Goal: Transaction & Acquisition: Subscribe to service/newsletter

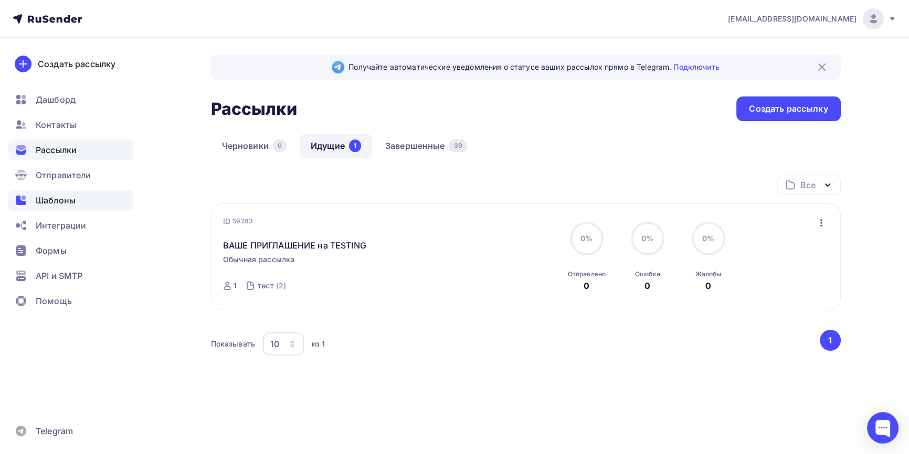
click at [58, 202] on span "Шаблоны" at bounding box center [56, 200] width 40 height 13
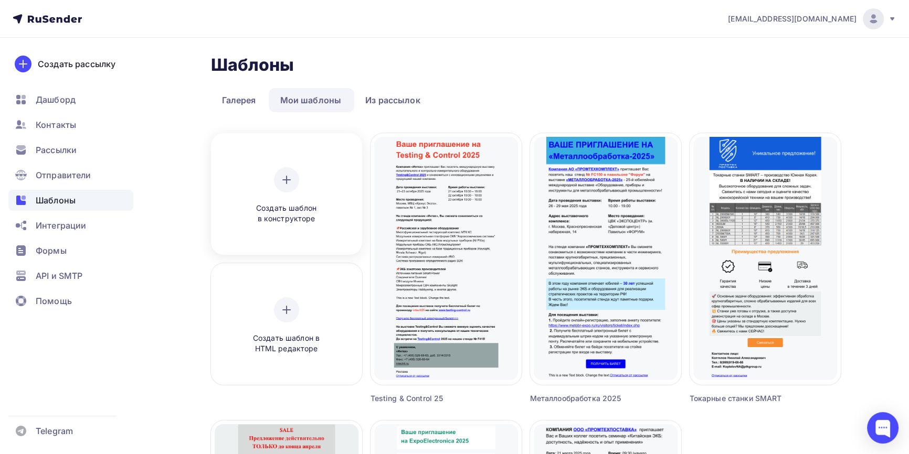
click at [290, 188] on div at bounding box center [286, 179] width 25 height 25
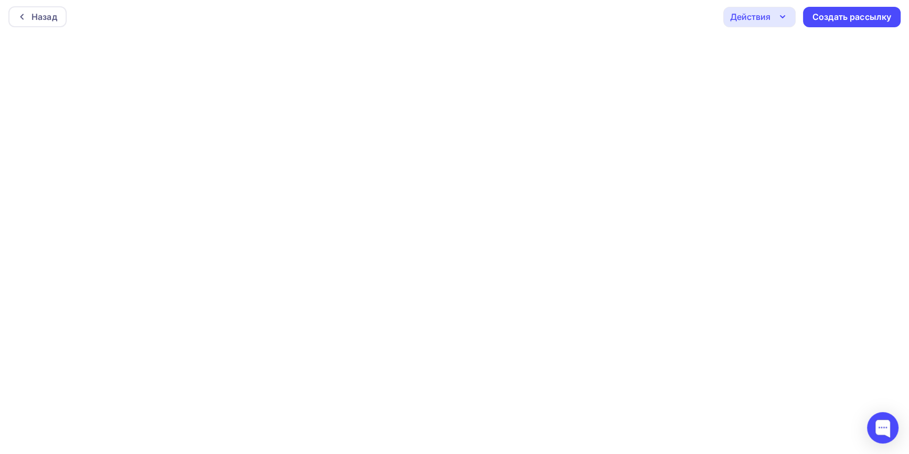
scroll to position [3, 0]
click at [783, 17] on icon "button" at bounding box center [782, 16] width 13 height 13
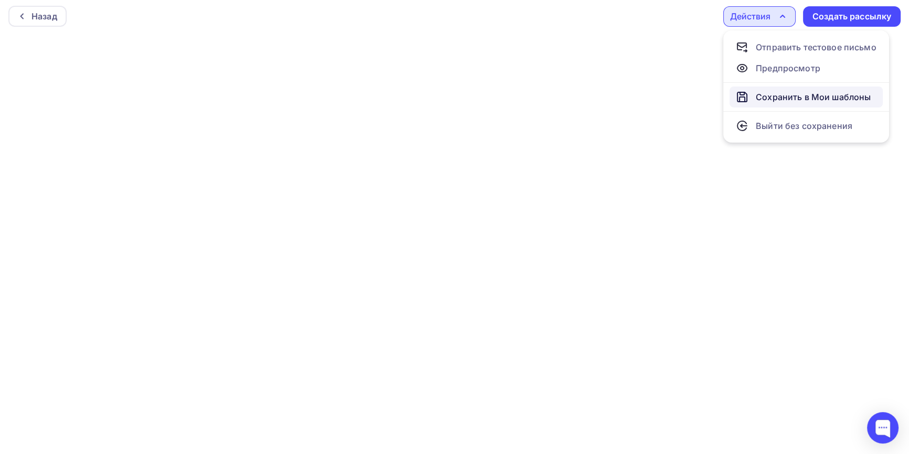
click at [807, 95] on div "Сохранить в Мои шаблоны" at bounding box center [812, 97] width 115 height 13
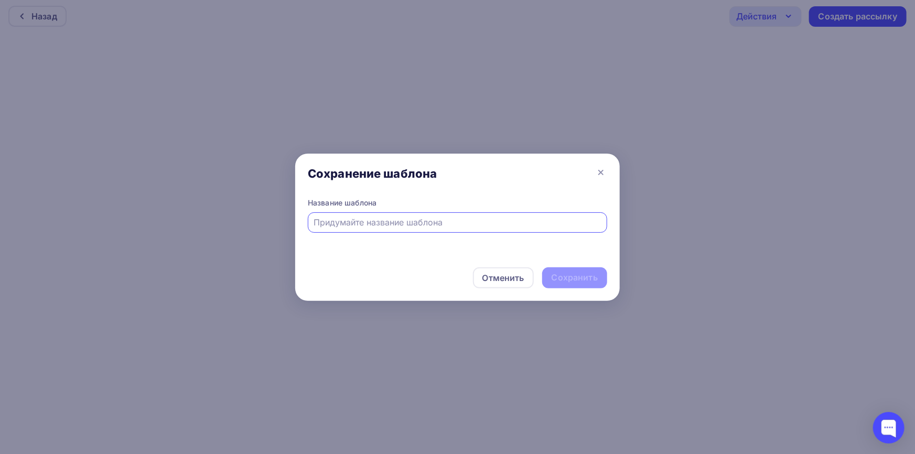
click at [371, 222] on input "text" at bounding box center [457, 222] width 287 height 13
type input "NMF 25"
click at [602, 280] on div "Сохранить" at bounding box center [574, 278] width 65 height 21
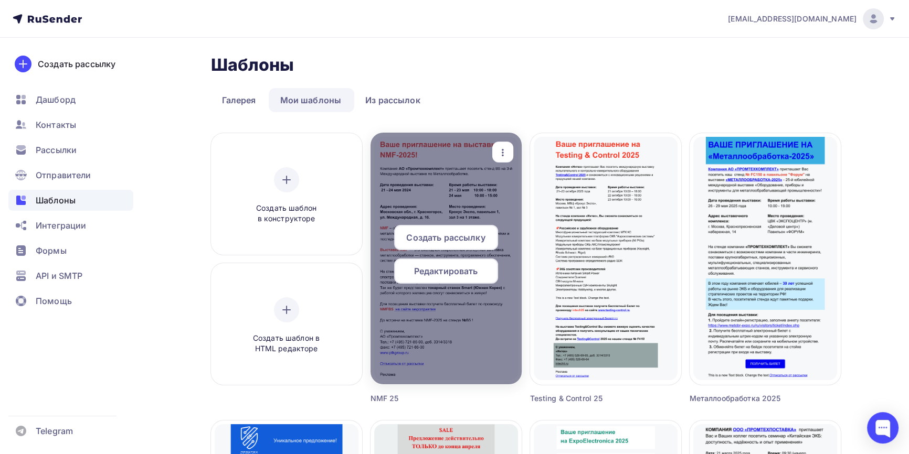
click at [465, 241] on span "Создать рассылку" at bounding box center [445, 237] width 79 height 13
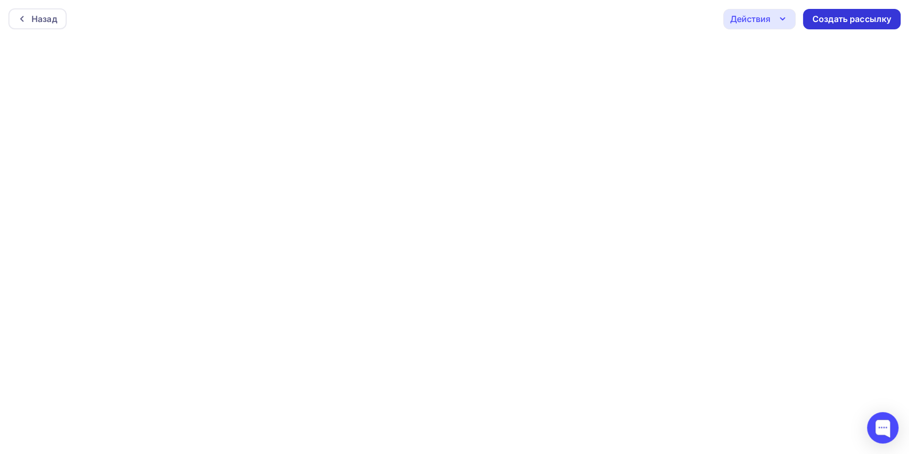
click at [846, 21] on div "Создать рассылку" at bounding box center [851, 19] width 79 height 12
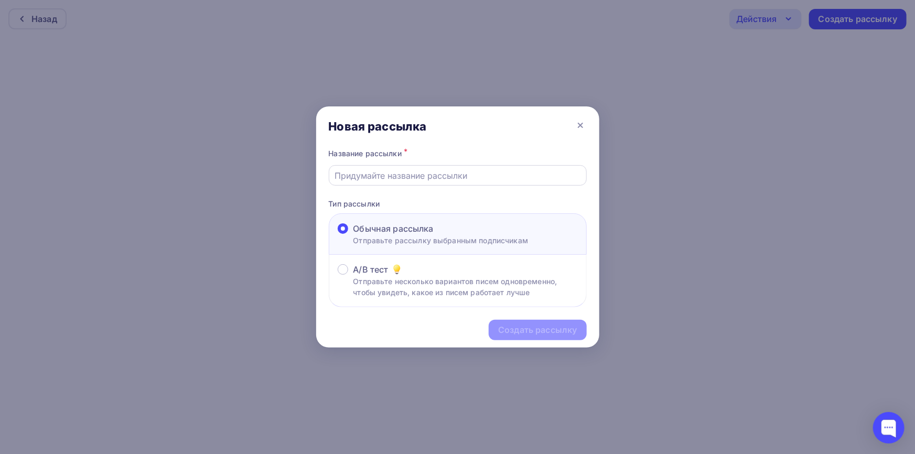
click at [502, 177] on input "text" at bounding box center [458, 175] width 246 height 13
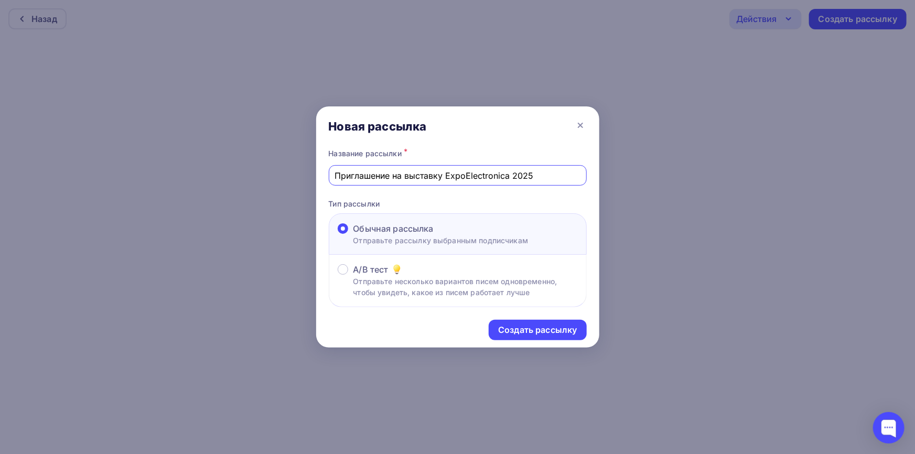
drag, startPoint x: 446, startPoint y: 176, endPoint x: 509, endPoint y: 178, distance: 63.5
click at [509, 178] on input "Приглашение на выставку ExpoElectronica 2025" at bounding box center [458, 175] width 246 height 13
type input "Приглашение на выставку NMF 2025"
click at [530, 332] on div "Создать рассылку" at bounding box center [537, 330] width 79 height 12
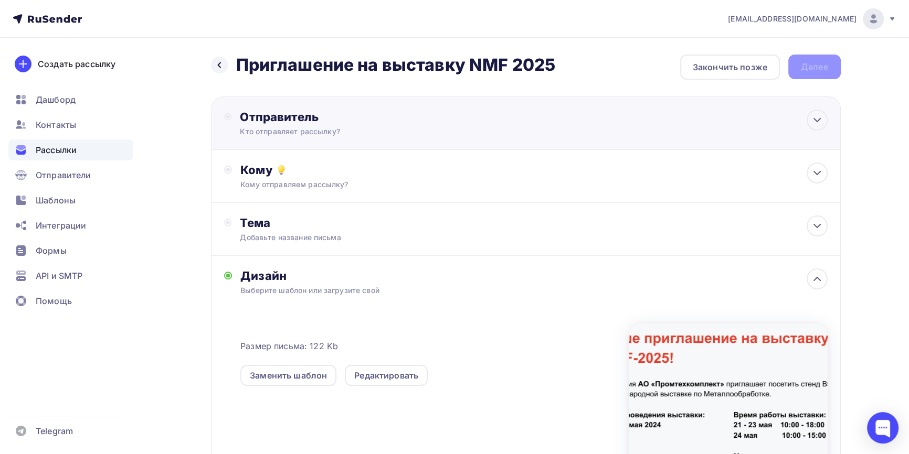
click at [389, 127] on div "Кто отправляет рассылку?" at bounding box center [342, 131] width 205 height 10
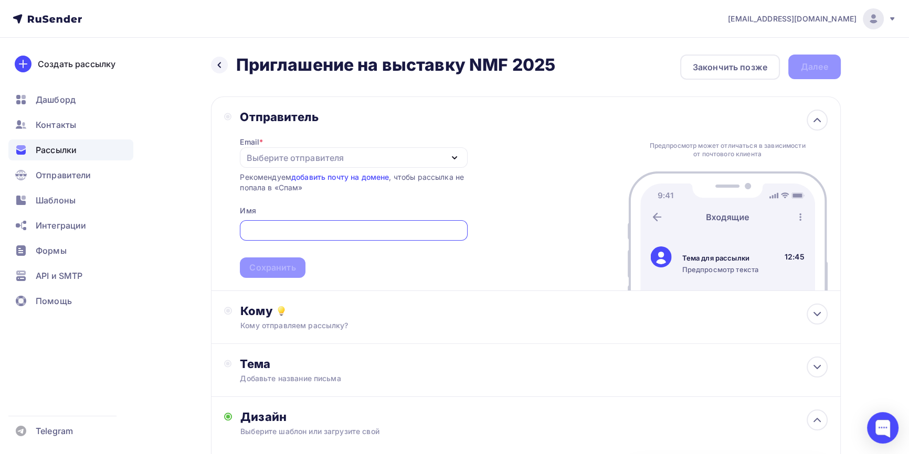
drag, startPoint x: 384, startPoint y: 159, endPoint x: 386, endPoint y: 154, distance: 5.5
click at [385, 159] on div "Выберите отправителя" at bounding box center [353, 157] width 227 height 20
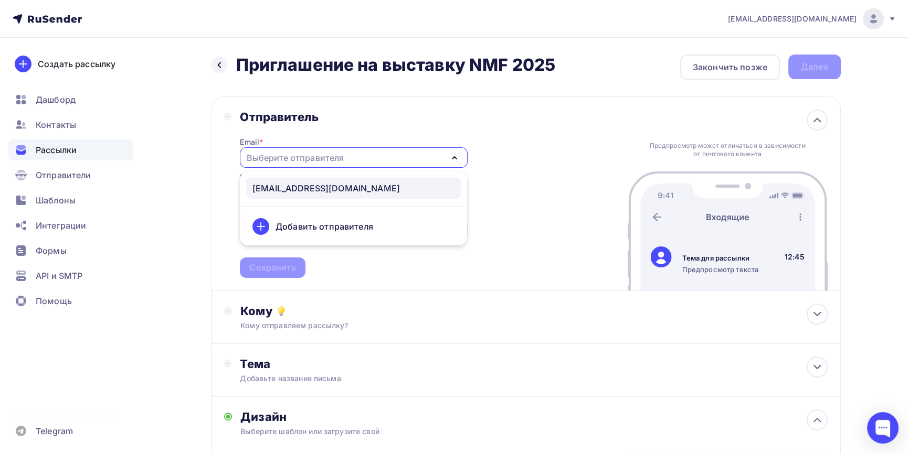
click at [392, 180] on link "[EMAIL_ADDRESS][DOMAIN_NAME]" at bounding box center [353, 188] width 215 height 21
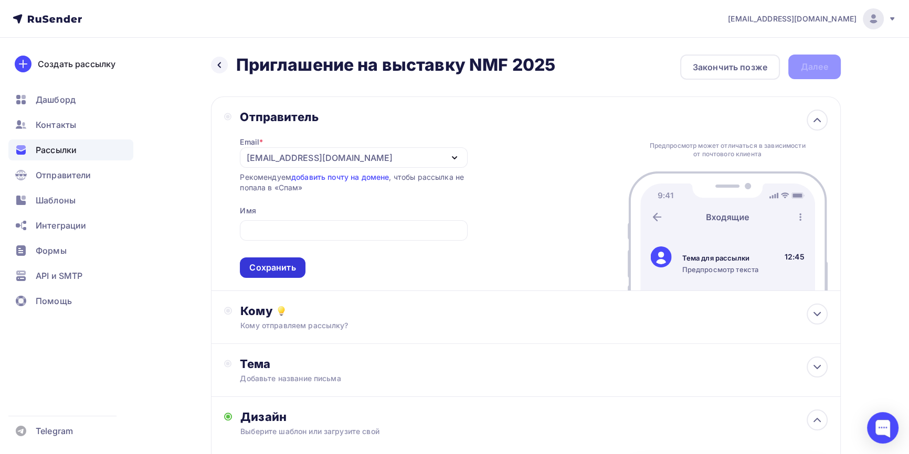
click at [300, 264] on div "Сохранить" at bounding box center [272, 268] width 65 height 20
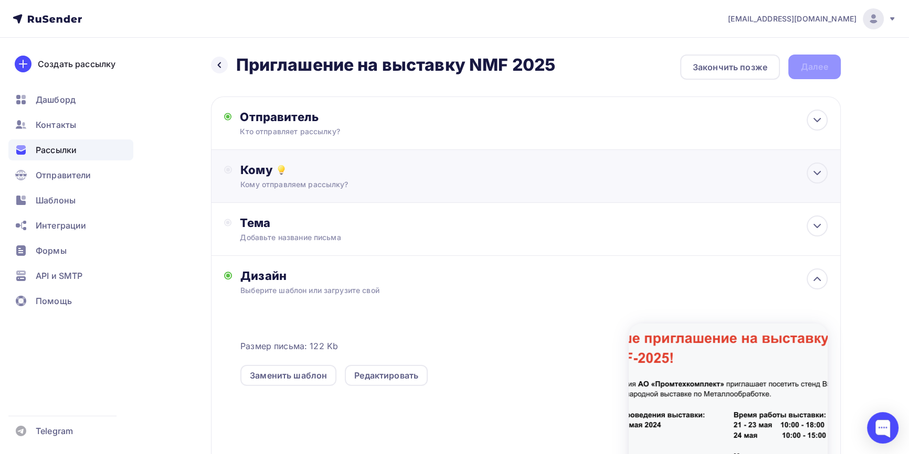
click at [328, 173] on div "Кому" at bounding box center [533, 170] width 587 height 15
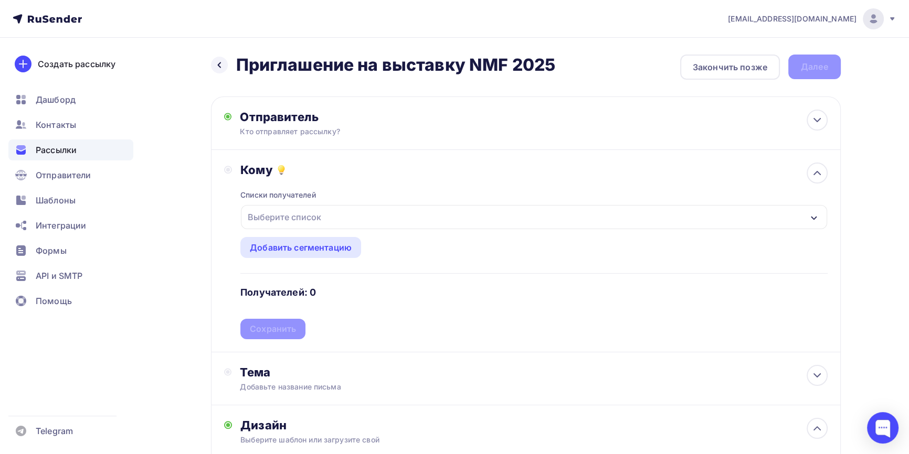
click at [313, 219] on div "Выберите список" at bounding box center [284, 217] width 82 height 19
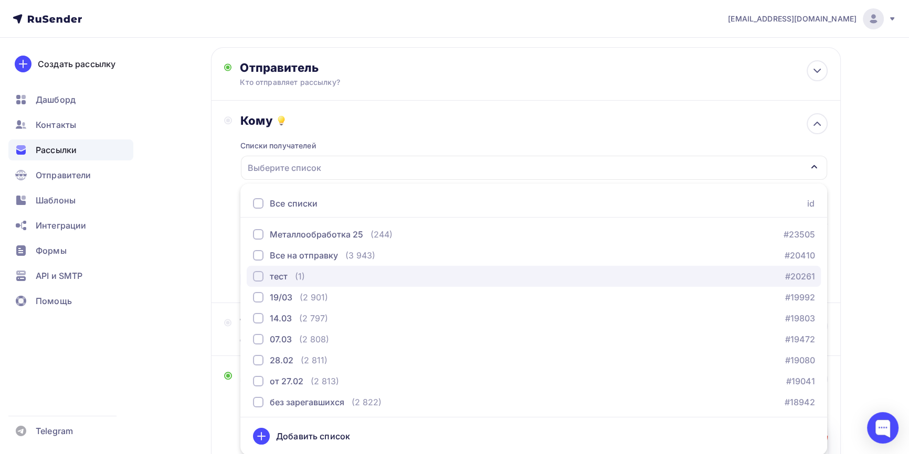
click at [285, 277] on div "тест" at bounding box center [279, 276] width 18 height 13
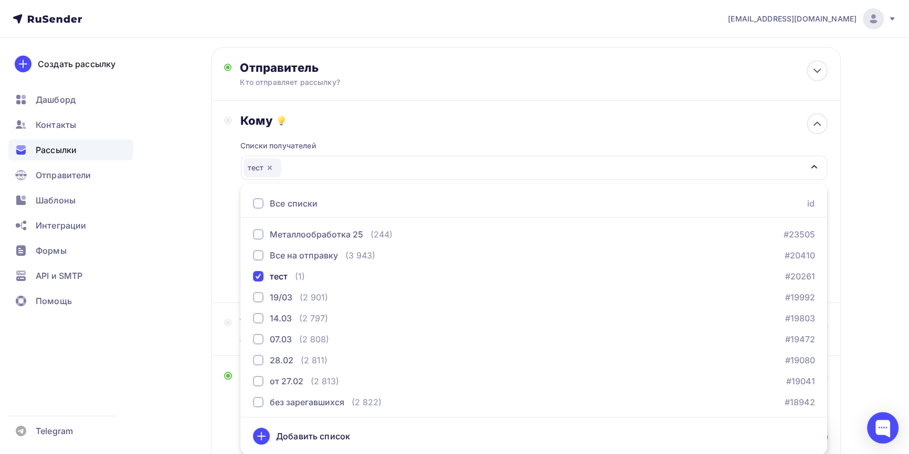
click at [205, 269] on div "Назад Приглашение на выставку NMF 2025 Приглашение на выставку NMF 2025 Закончи…" at bounding box center [455, 348] width 860 height 720
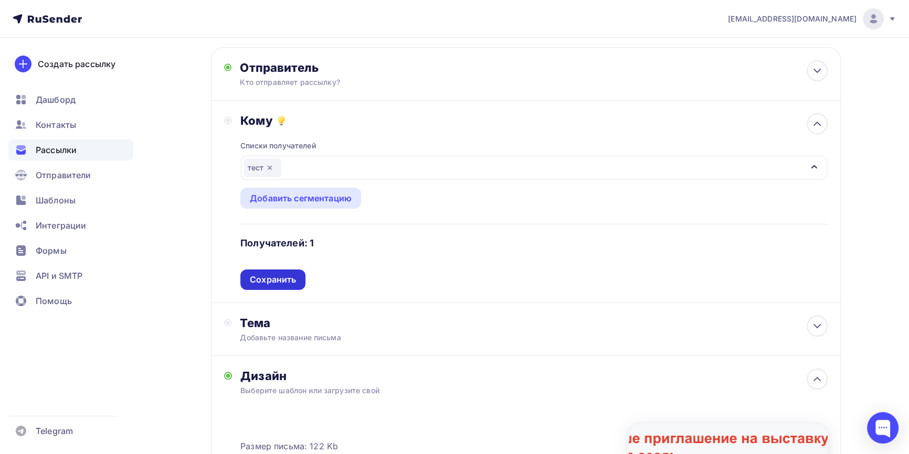
click at [269, 285] on div "Сохранить" at bounding box center [272, 280] width 65 height 20
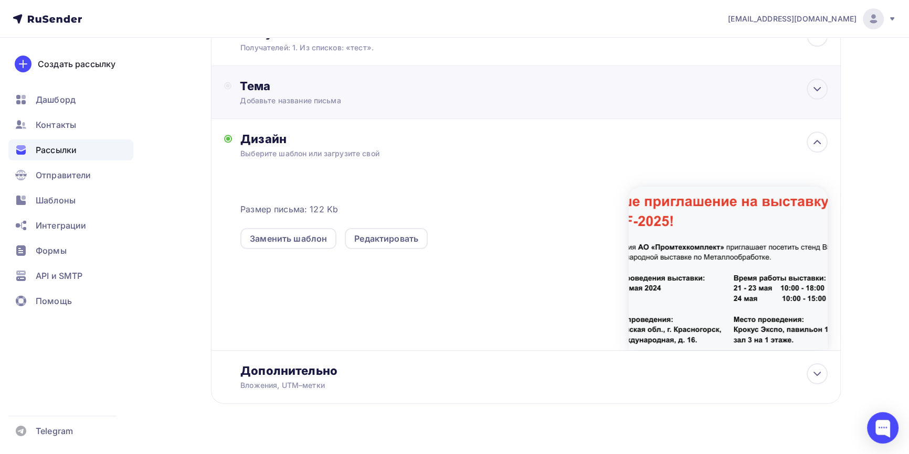
scroll to position [143, 0]
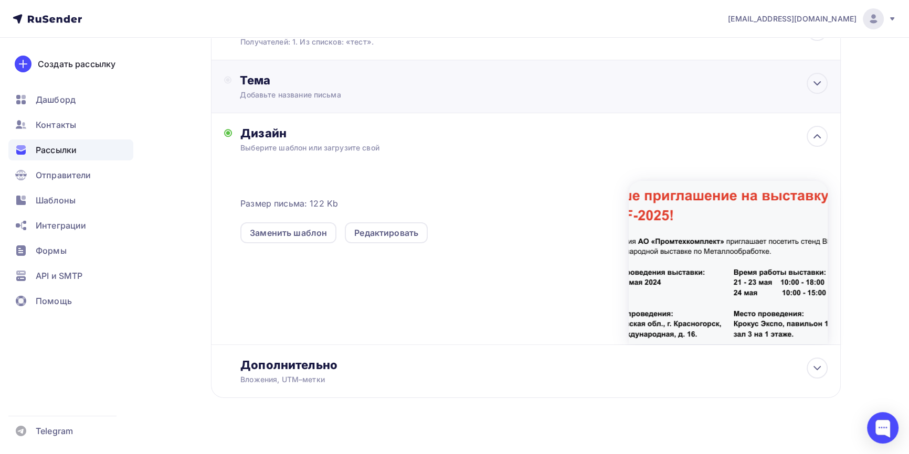
click at [388, 87] on div "Тема" at bounding box center [343, 80] width 207 height 15
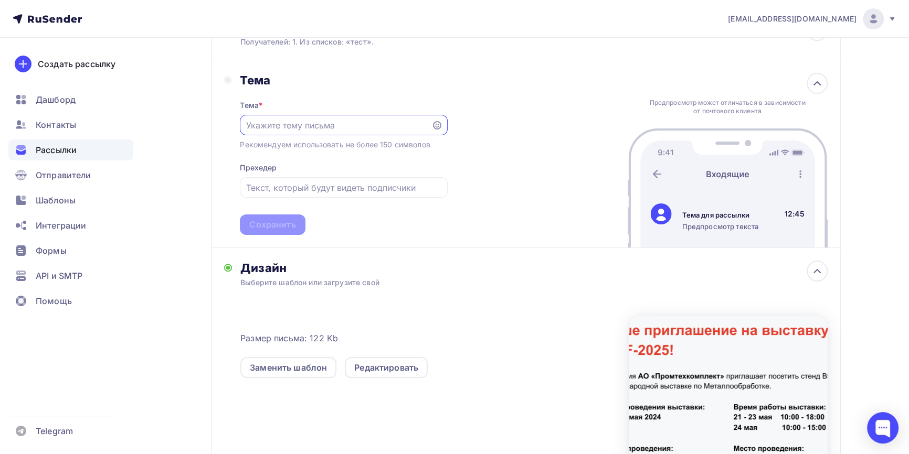
scroll to position [0, 0]
click at [383, 126] on input "text" at bounding box center [335, 125] width 179 height 13
click at [378, 124] on input "text" at bounding box center [335, 125] width 179 height 13
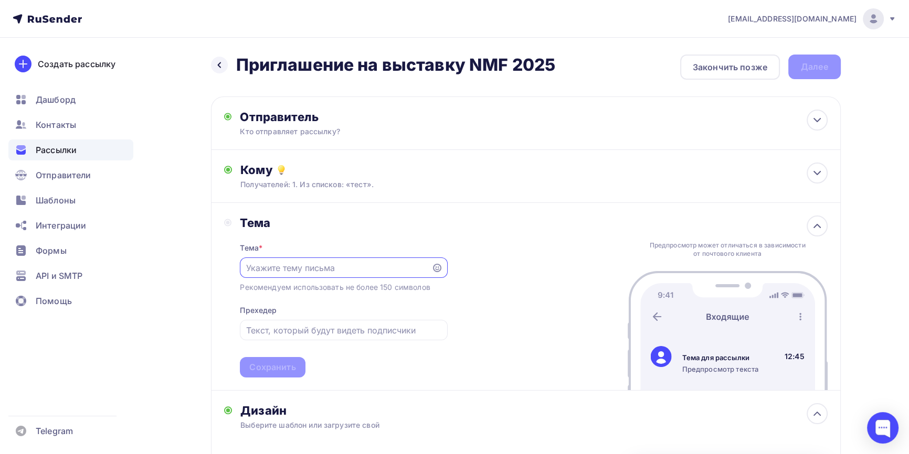
click at [368, 264] on input "text" at bounding box center [335, 268] width 179 height 13
type input "D"
type input "Ваше приглашение на NMF 2025"
click at [293, 366] on div "Сохранить" at bounding box center [272, 367] width 46 height 12
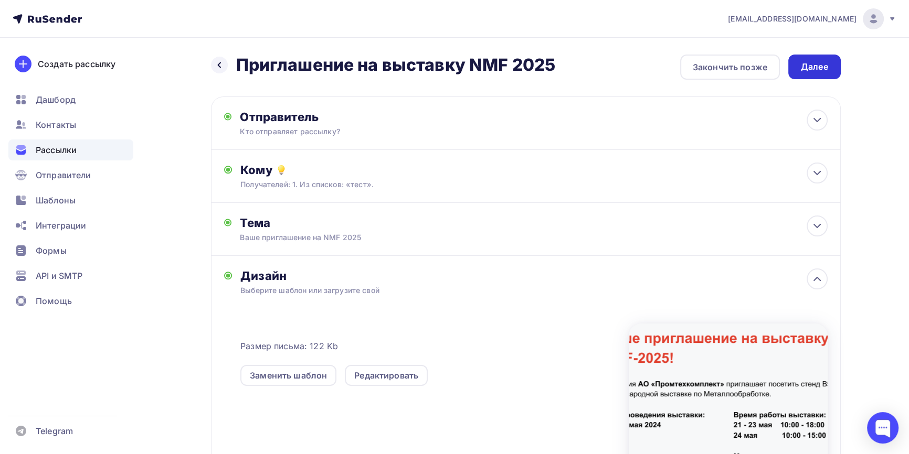
click at [808, 68] on div "Далее" at bounding box center [814, 67] width 27 height 12
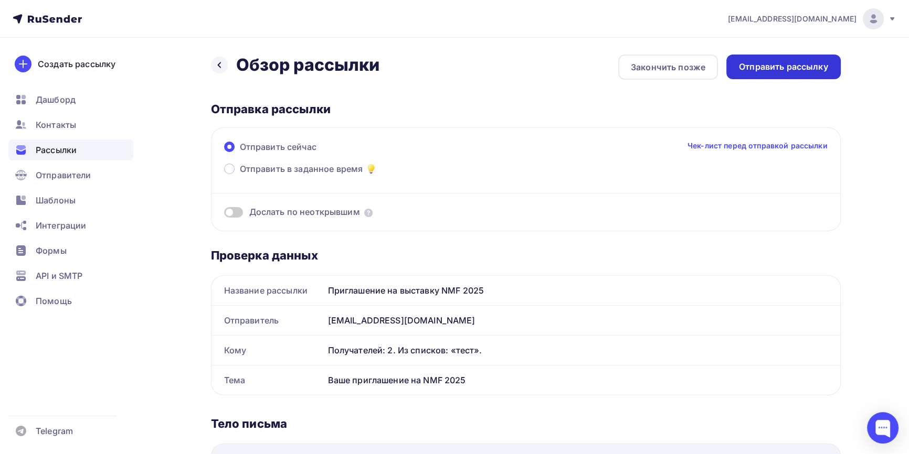
click at [814, 73] on div "Отправить рассылку" at bounding box center [783, 67] width 114 height 25
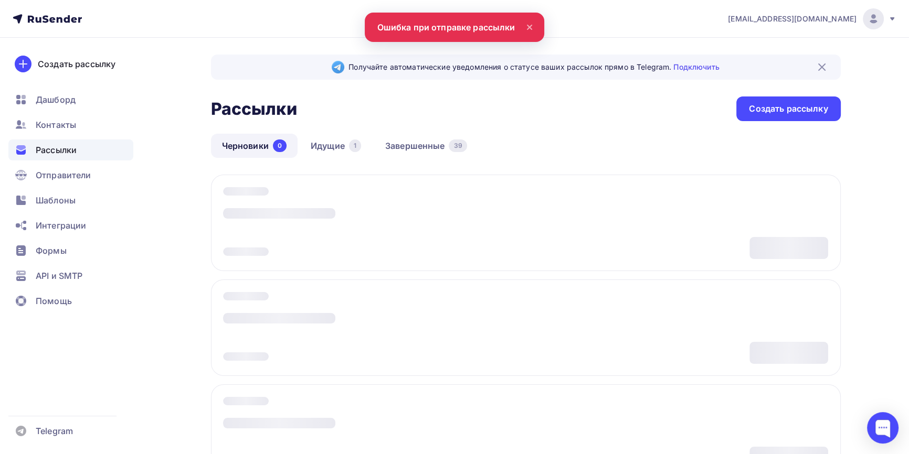
click at [481, 26] on nav "[EMAIL_ADDRESS][DOMAIN_NAME] Аккаунт Тарифы Выйти Создать рассылку [GEOGRAPHIC_…" at bounding box center [454, 19] width 909 height 38
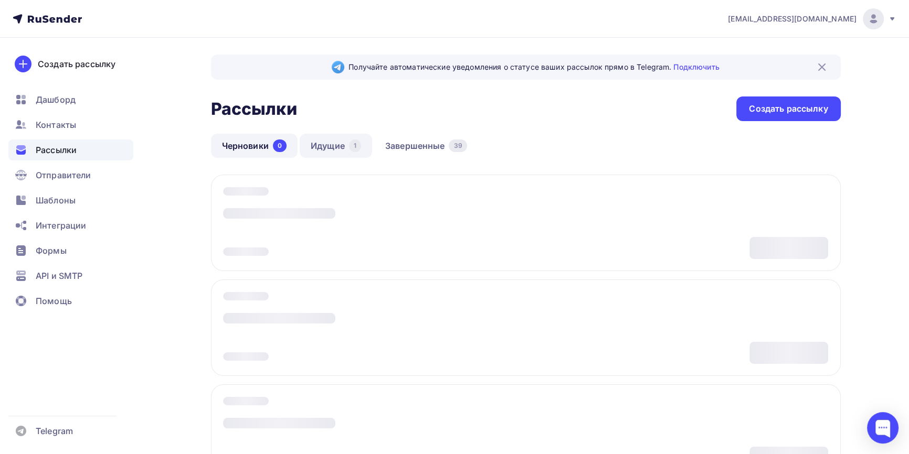
click at [350, 147] on div "1" at bounding box center [355, 146] width 12 height 13
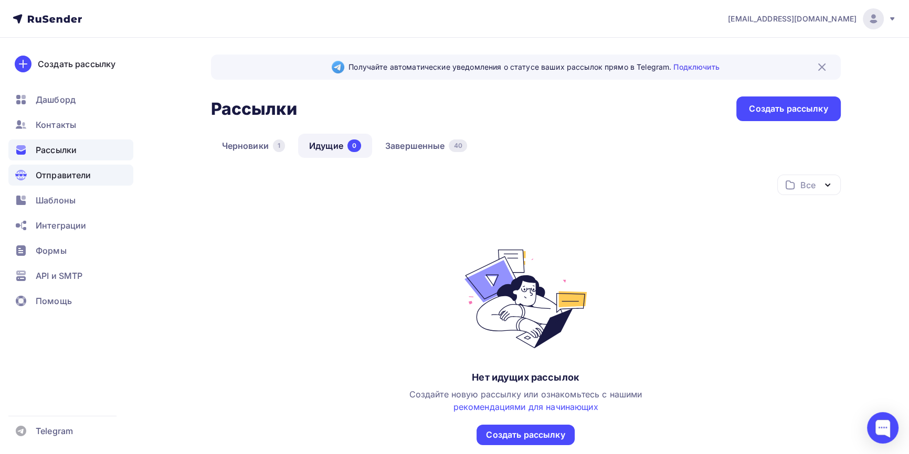
click at [62, 177] on span "Отправители" at bounding box center [64, 175] width 56 height 13
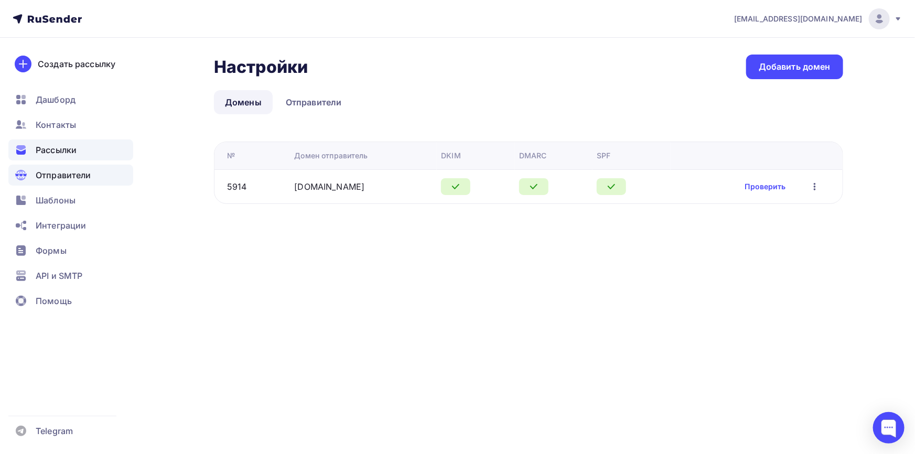
click at [76, 146] on span "Рассылки" at bounding box center [56, 150] width 41 height 13
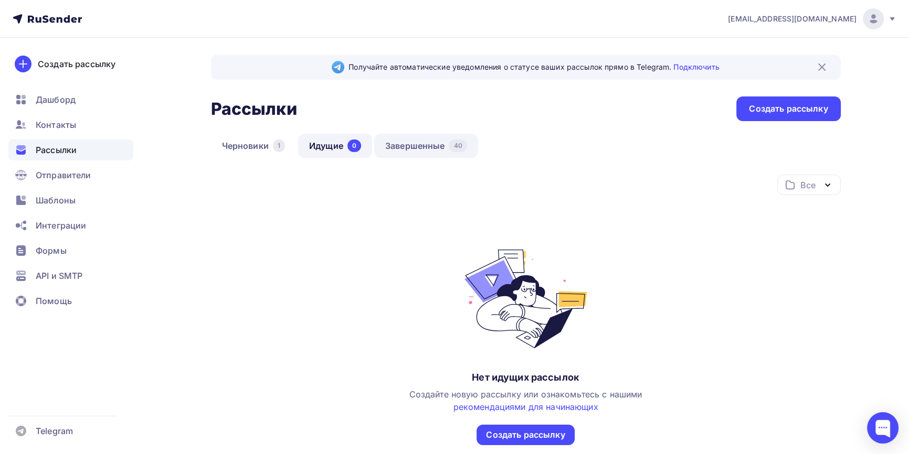
click at [417, 143] on link "Завершенные 40" at bounding box center [426, 146] width 104 height 24
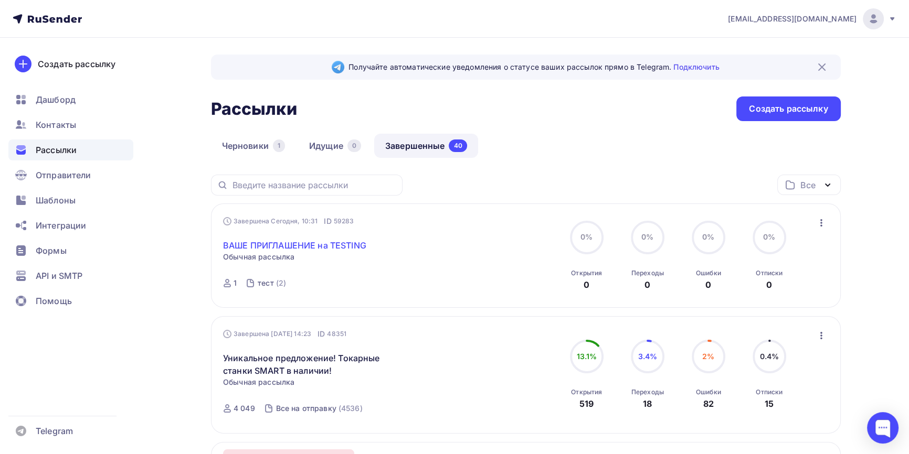
click at [357, 242] on link "ВАШЕ ПРИГЛАШЕНИЕ на TESTING" at bounding box center [294, 245] width 143 height 13
click at [76, 203] on div "Шаблоны" at bounding box center [70, 200] width 125 height 21
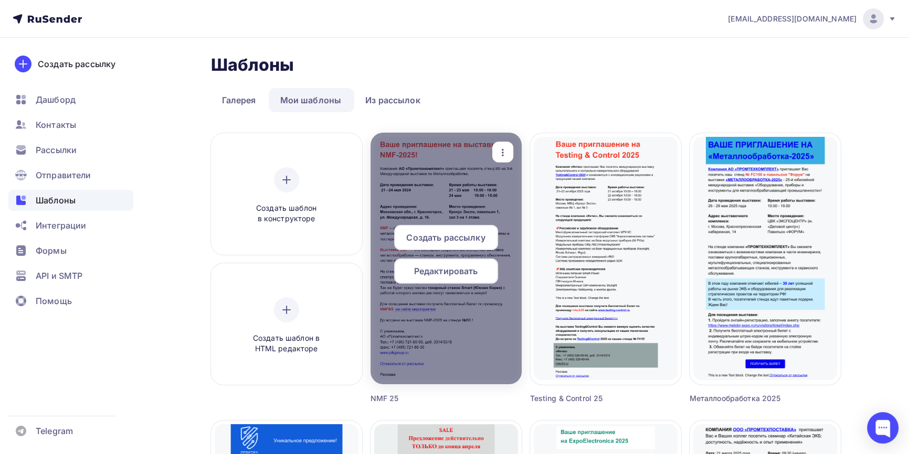
click at [450, 236] on span "Создать рассылку" at bounding box center [445, 237] width 79 height 13
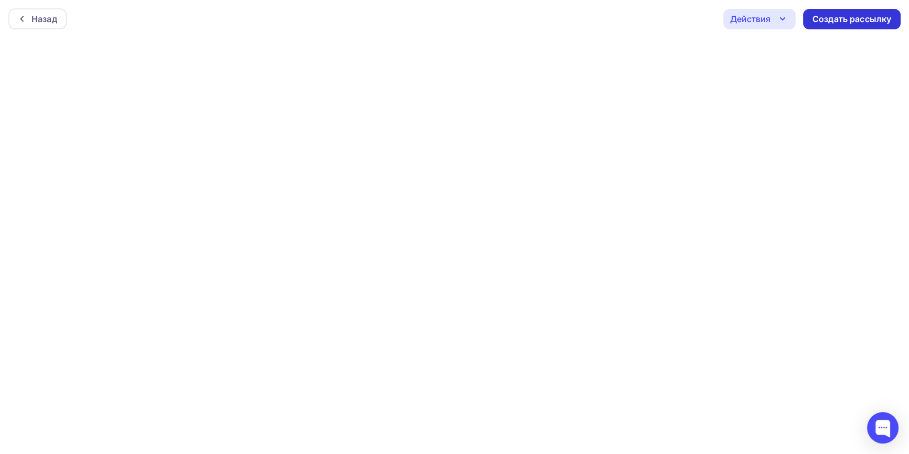
click at [845, 22] on div "Создать рассылку" at bounding box center [851, 19] width 79 height 12
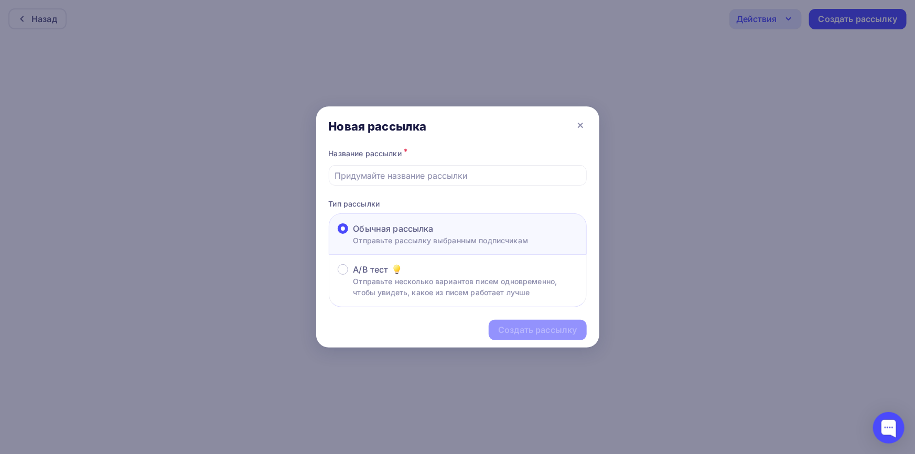
click at [445, 172] on input "text" at bounding box center [458, 175] width 246 height 13
click at [434, 177] on input "text" at bounding box center [458, 175] width 246 height 13
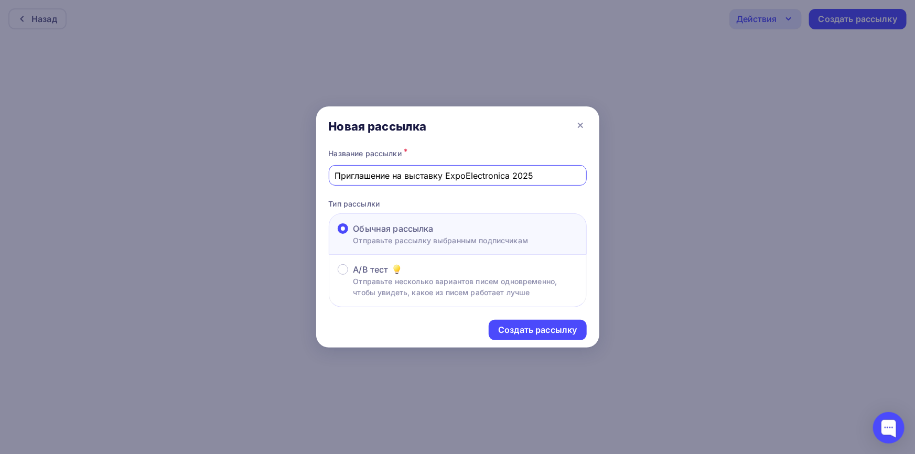
drag, startPoint x: 507, startPoint y: 175, endPoint x: 457, endPoint y: 179, distance: 50.5
click at [457, 179] on input "Приглашение на выставку ExpoElectronica 2025" at bounding box center [458, 175] width 246 height 13
drag, startPoint x: 509, startPoint y: 175, endPoint x: 448, endPoint y: 178, distance: 60.9
click at [448, 178] on input "Приглашение на выставку ExpoElectronica 2025" at bounding box center [458, 175] width 246 height 13
drag, startPoint x: 493, startPoint y: 178, endPoint x: 322, endPoint y: 167, distance: 171.4
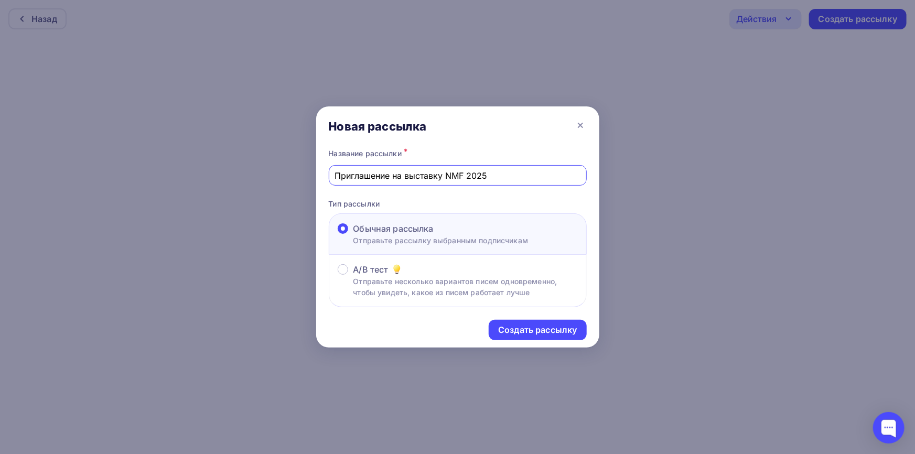
click at [322, 167] on div "Название рассылки * Приглашение на выставку NMF 2025 Тип рассылки Обычная рассы…" at bounding box center [457, 226] width 283 height 161
type input "Приглашение на выставку NMF 2025"
click at [547, 332] on div "Создать рассылку" at bounding box center [537, 330] width 79 height 12
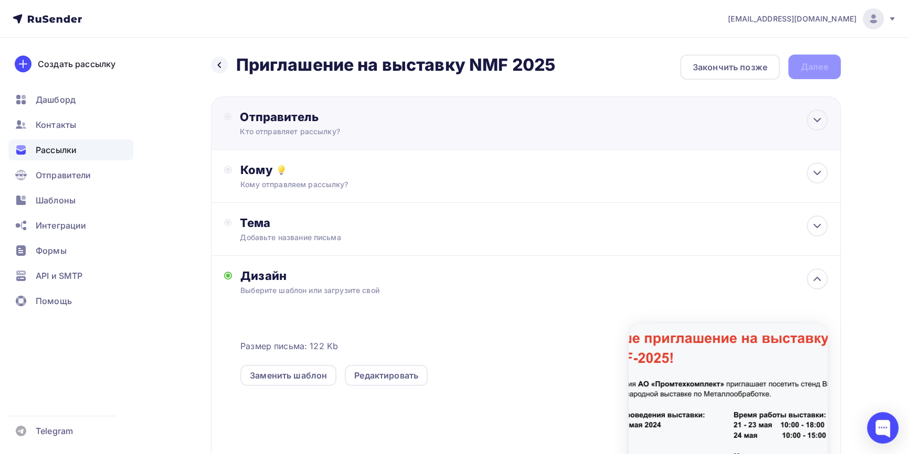
click at [313, 115] on div "Отправитель" at bounding box center [353, 117] width 227 height 15
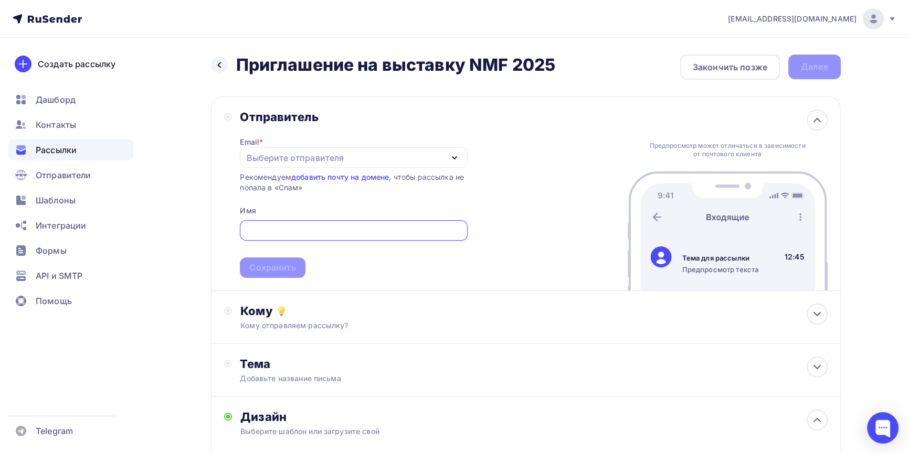
click at [361, 161] on div "Выберите отправителя" at bounding box center [353, 157] width 227 height 20
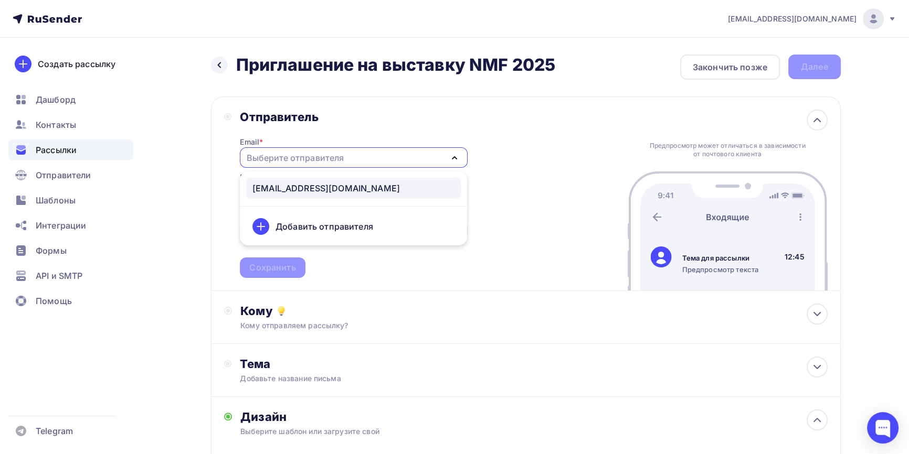
click at [345, 189] on div "[EMAIL_ADDRESS][DOMAIN_NAME]" at bounding box center [325, 188] width 147 height 13
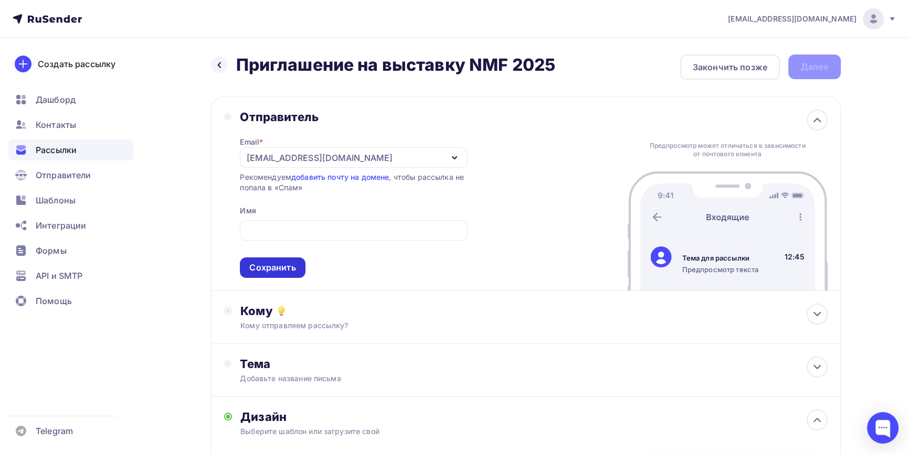
click at [280, 264] on div "Сохранить" at bounding box center [272, 268] width 46 height 12
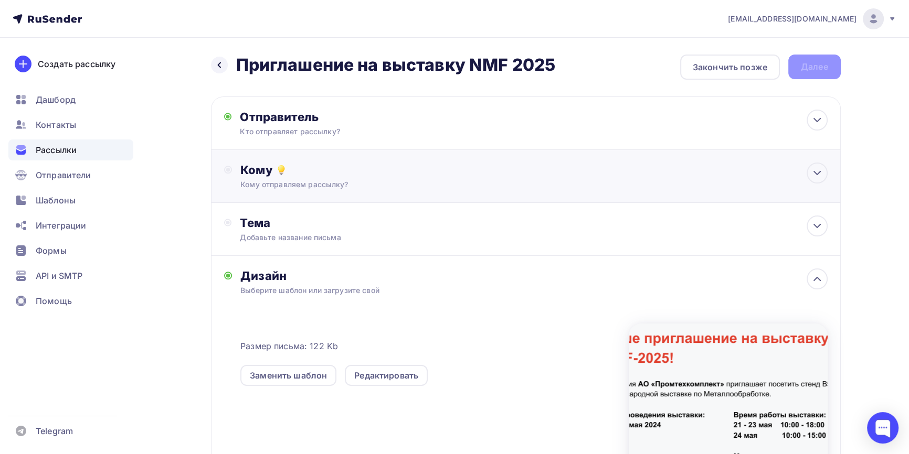
drag, startPoint x: 328, startPoint y: 191, endPoint x: 321, endPoint y: 185, distance: 9.3
click at [328, 190] on div "Кому Кому отправляем рассылку? Списки получателей Выберите список Все списки id…" at bounding box center [526, 176] width 630 height 53
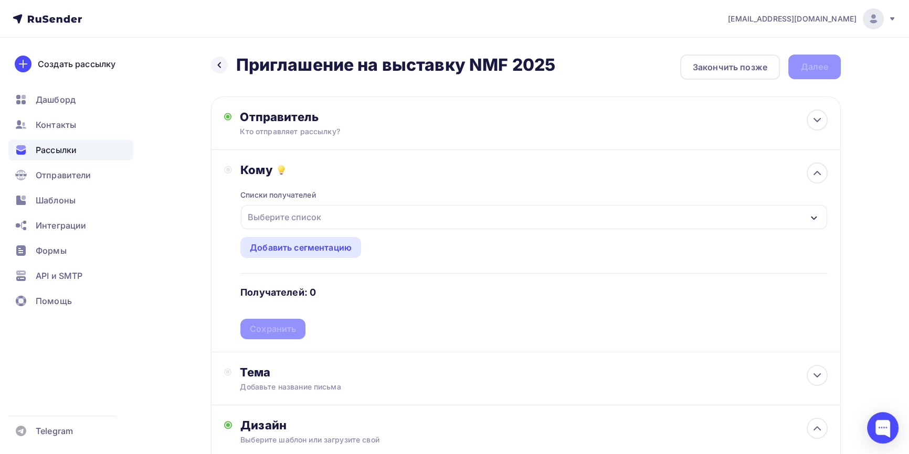
click at [310, 226] on div "Выберите список" at bounding box center [533, 217] width 585 height 24
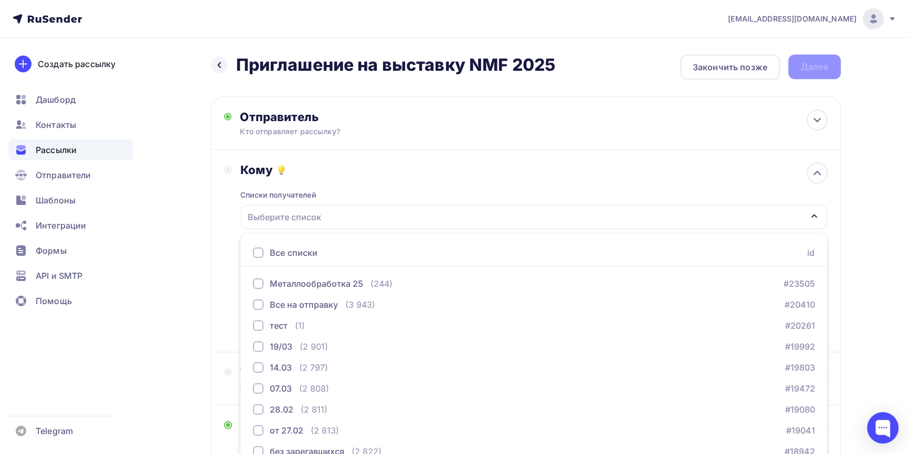
scroll to position [49, 0]
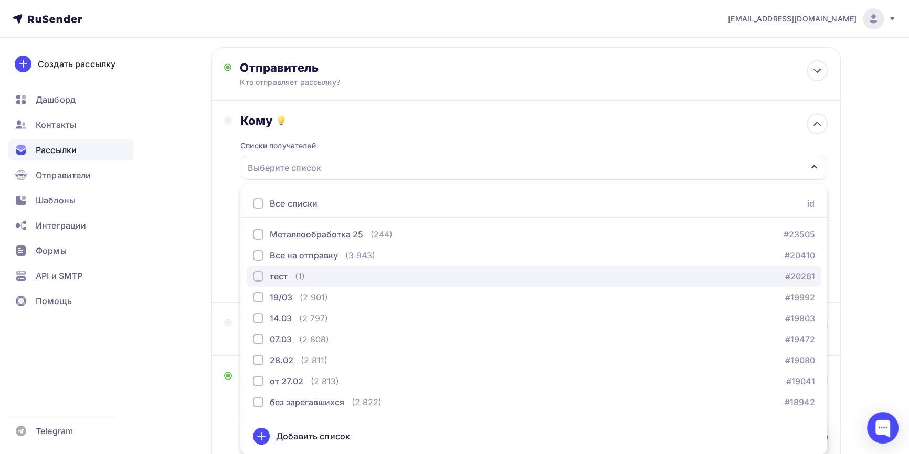
click at [262, 277] on div "button" at bounding box center [258, 276] width 10 height 10
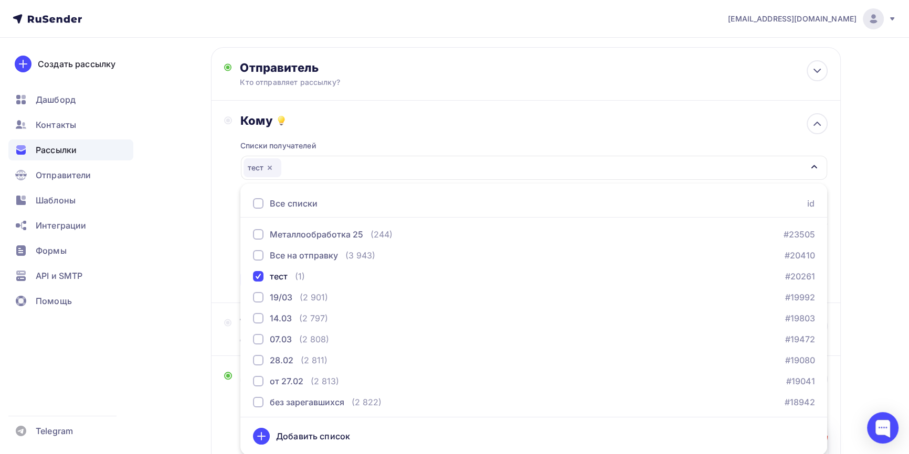
click at [213, 281] on div "Кому Списки получателей тест Все списки id Металлообработка 25 (244) #23505 Все…" at bounding box center [526, 202] width 630 height 202
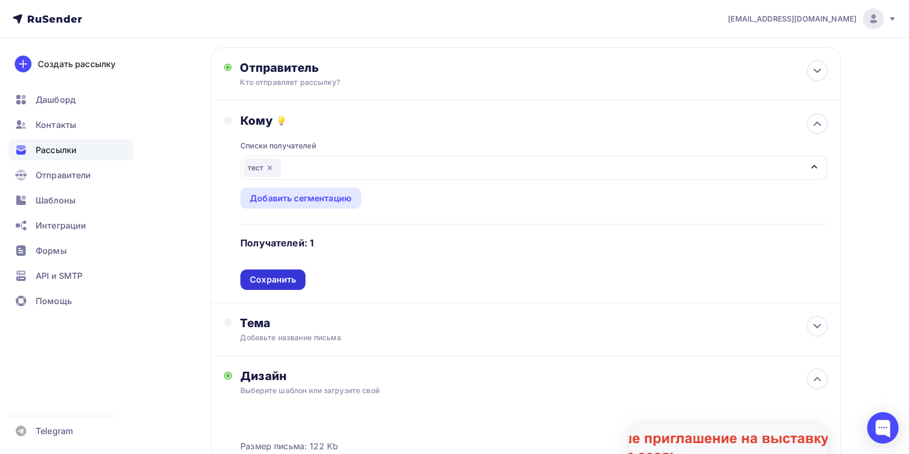
click at [278, 283] on div "Сохранить" at bounding box center [273, 280] width 46 height 12
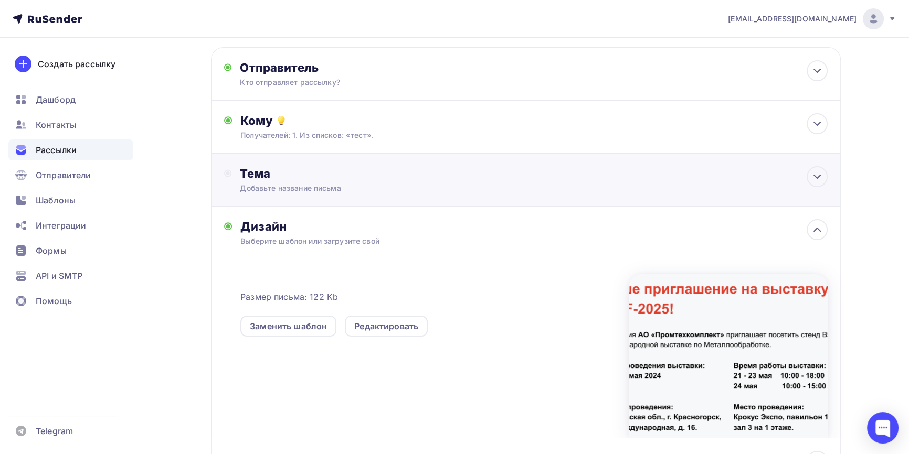
click at [319, 193] on div "Добавьте название письма" at bounding box center [333, 188] width 187 height 10
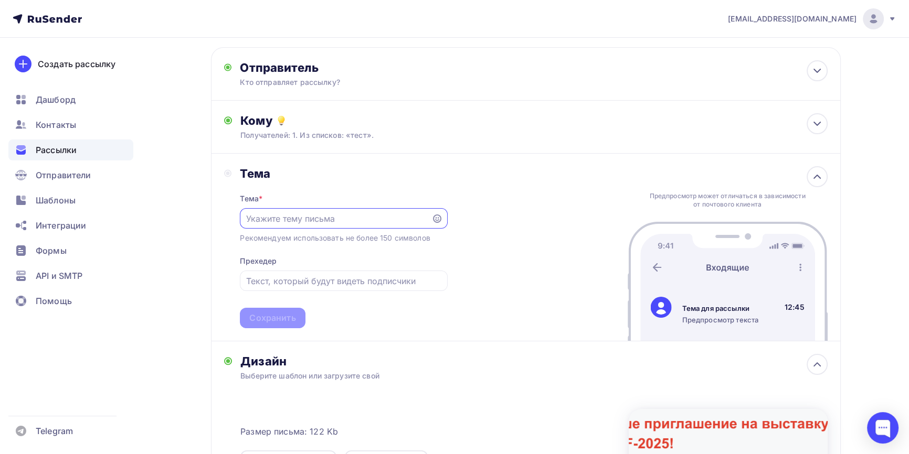
scroll to position [0, 0]
click at [327, 215] on input "text" at bounding box center [335, 218] width 179 height 13
paste input "Приглашение на выставку NMF 2025"
type input "Приглашение на выставку NMF 2025"
click at [281, 324] on div "Сохранить" at bounding box center [272, 318] width 65 height 20
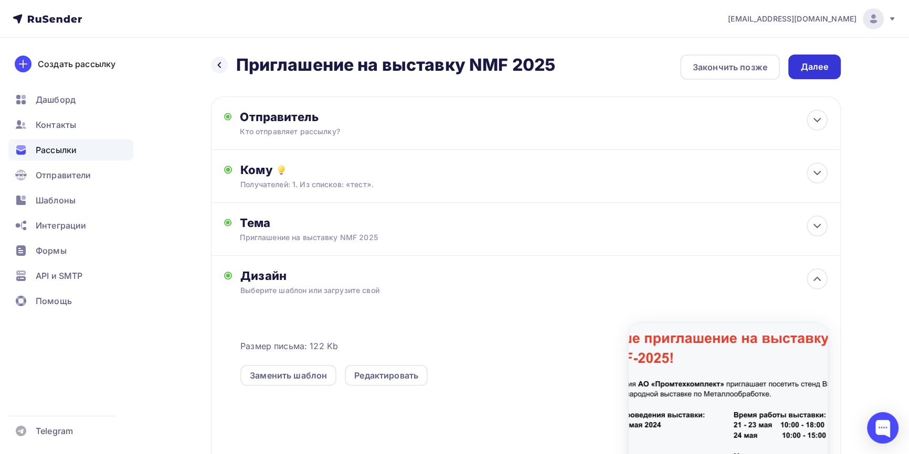
click at [808, 62] on div "Далее" at bounding box center [814, 67] width 27 height 12
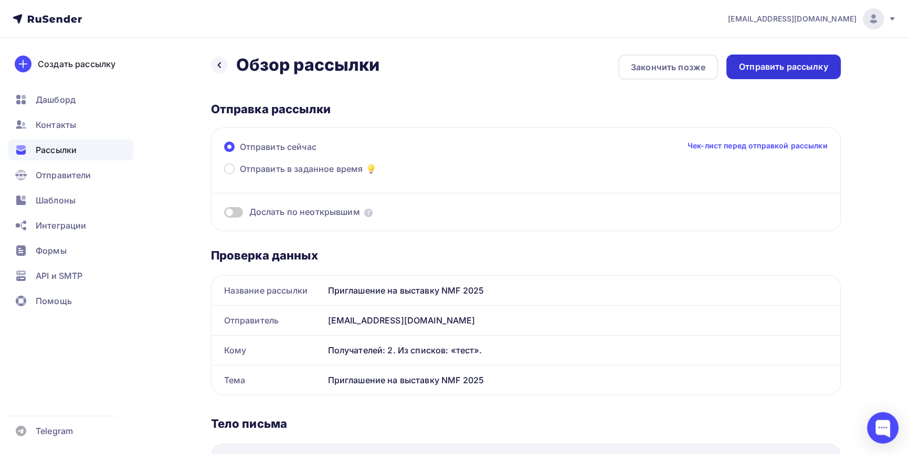
click at [790, 68] on div "Отправить рассылку" at bounding box center [783, 67] width 89 height 12
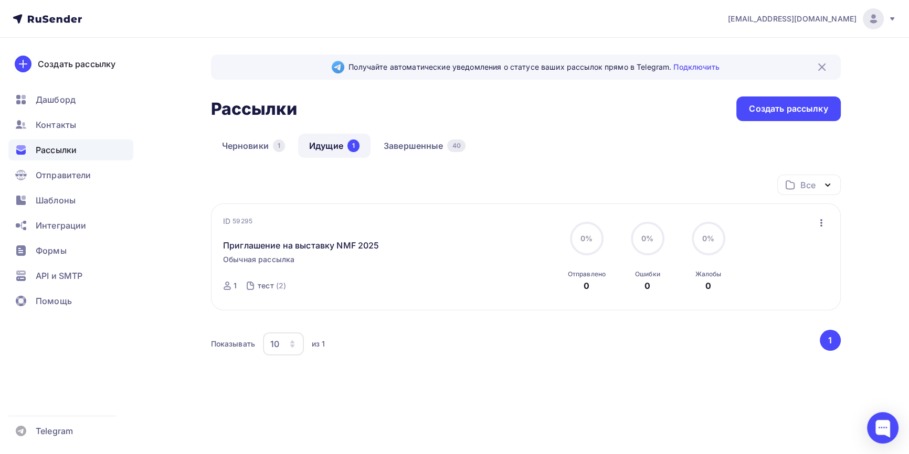
click at [59, 17] on icon at bounding box center [60, 20] width 6 height 6
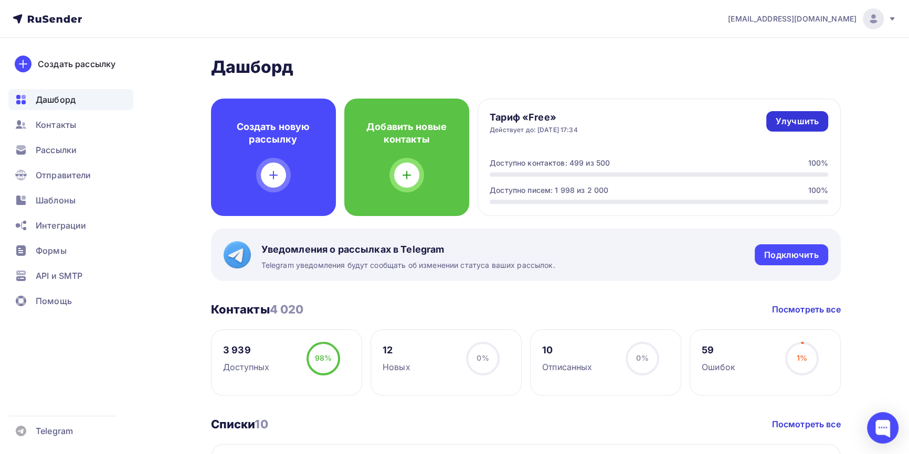
click at [808, 123] on div "Улучшить" at bounding box center [796, 121] width 43 height 12
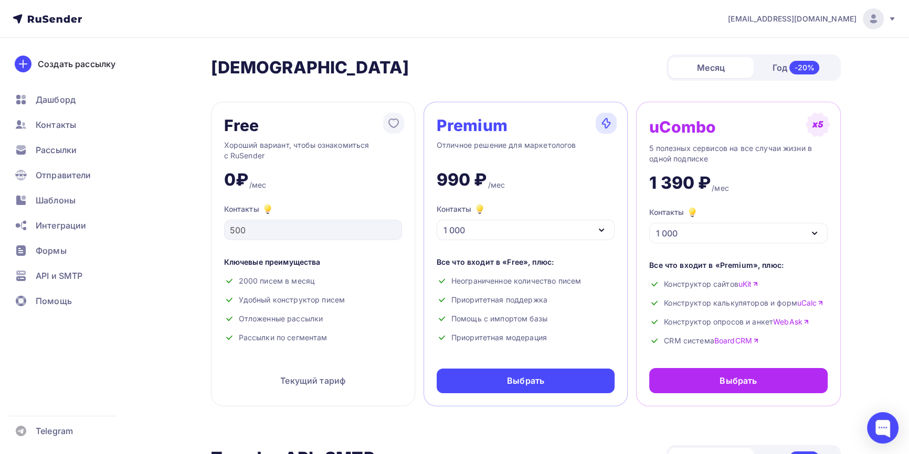
click at [608, 232] on div "1 000" at bounding box center [525, 230] width 178 height 20
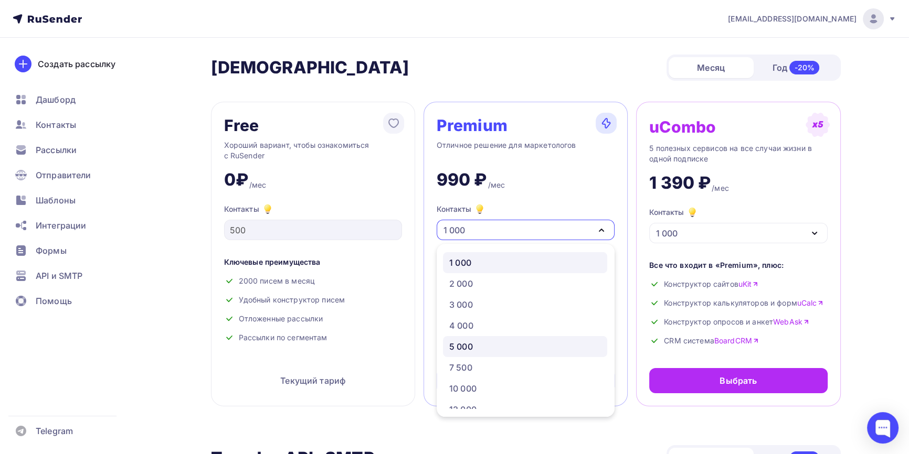
click at [478, 346] on div "5 000" at bounding box center [525, 346] width 152 height 13
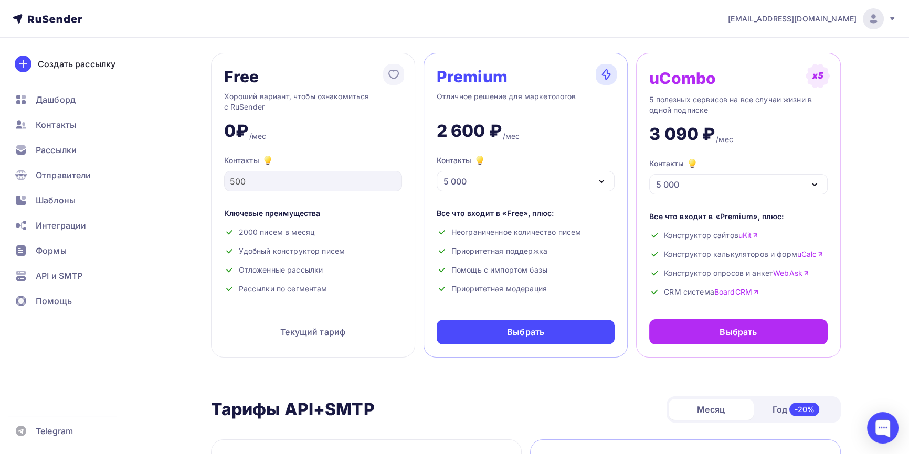
scroll to position [47, 0]
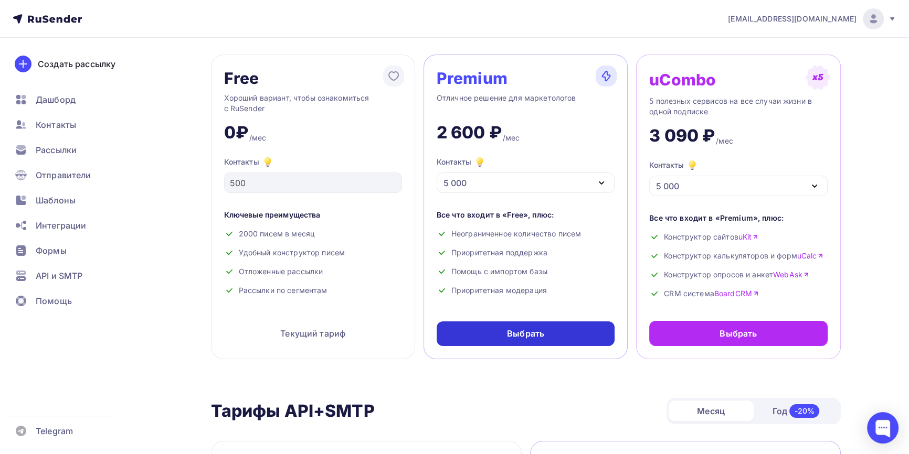
click at [557, 326] on div "Выбрать" at bounding box center [525, 334] width 178 height 25
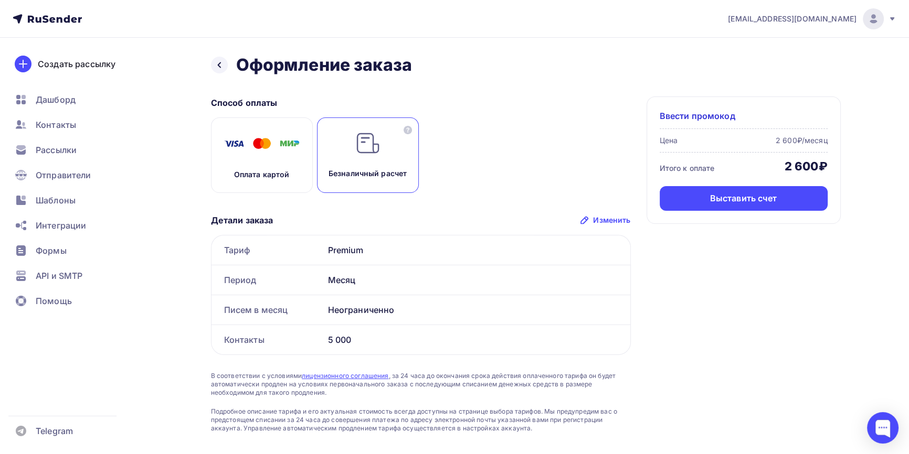
click at [380, 168] on p "Безналичный расчет" at bounding box center [367, 173] width 79 height 10
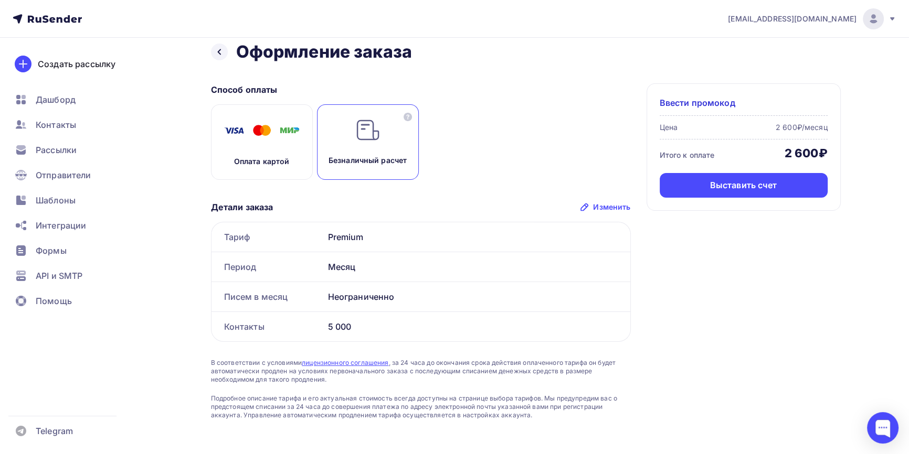
scroll to position [20, 0]
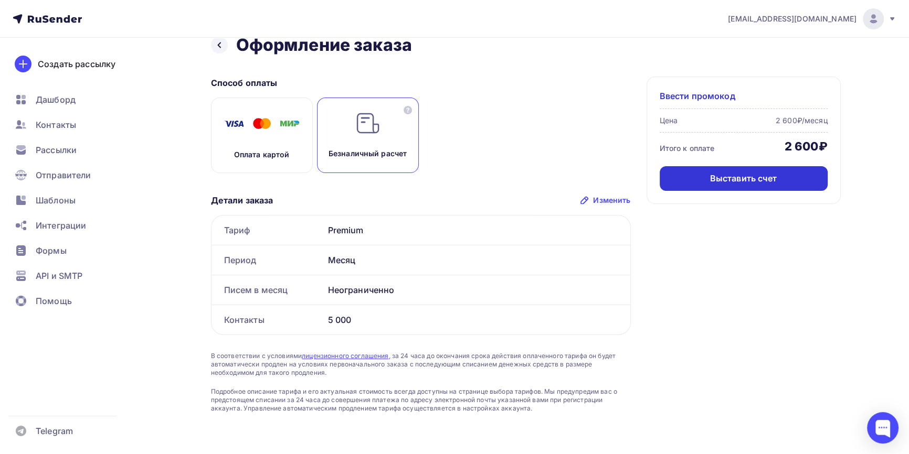
click at [710, 179] on div "Выставить счет" at bounding box center [743, 179] width 67 height 12
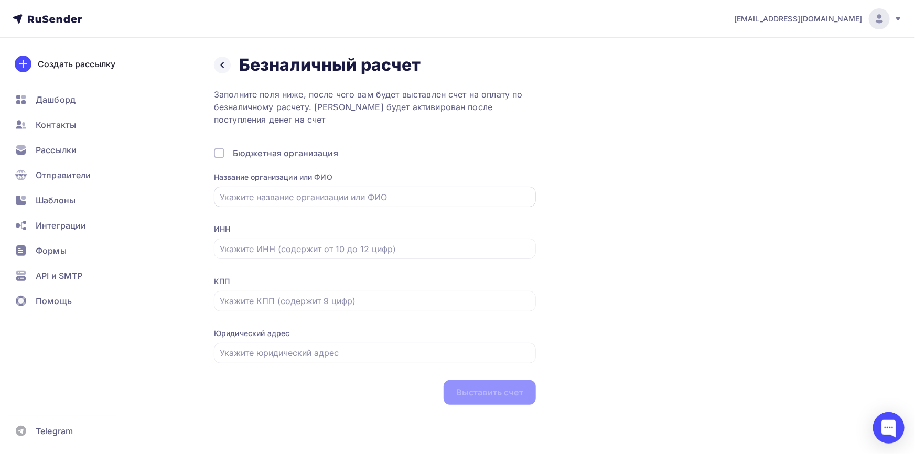
click at [310, 198] on input "text" at bounding box center [375, 197] width 310 height 13
paste input "АО «Промтехкомплект»"
type input "АО «Промтехкомплект»"
drag, startPoint x: 292, startPoint y: 247, endPoint x: 286, endPoint y: 239, distance: 9.8
click at [292, 248] on input "text" at bounding box center [375, 249] width 310 height 13
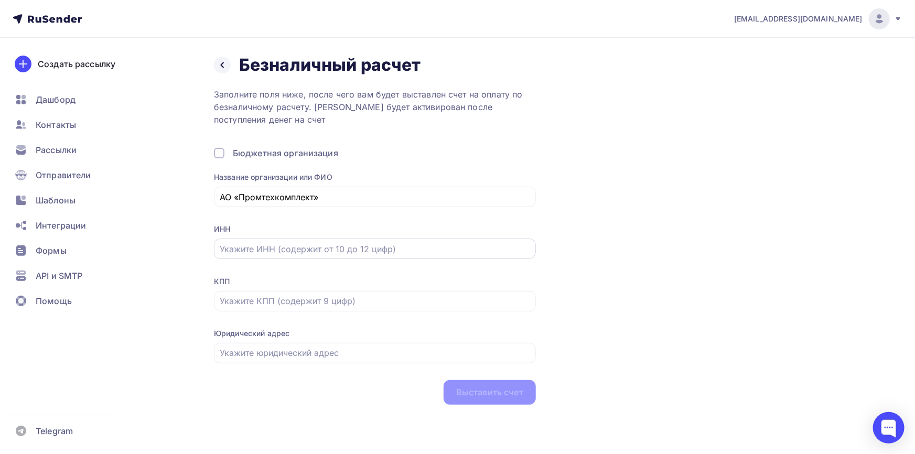
click at [304, 247] on input "text" at bounding box center [375, 249] width 310 height 13
paste input "5032030550"
type input "5032030550"
click at [263, 299] on input "text" at bounding box center [375, 301] width 310 height 13
paste input "502401001"
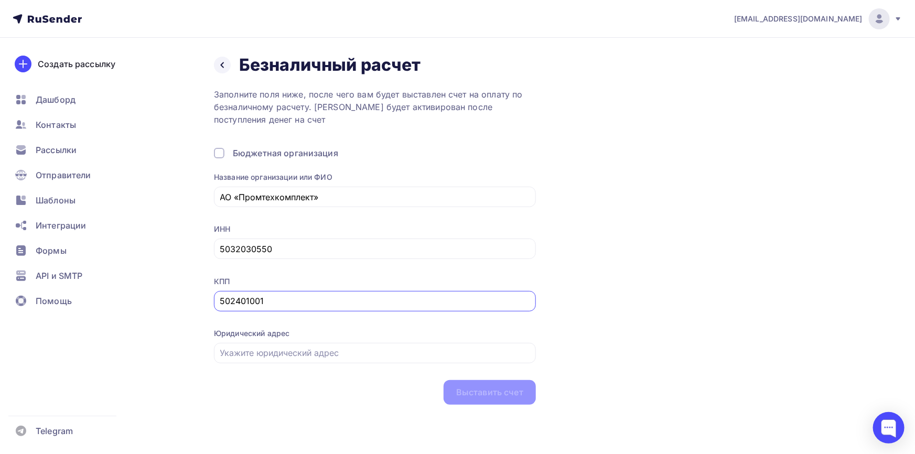
type input "502401001"
click at [300, 357] on input "text" at bounding box center [375, 353] width 310 height 13
paste input "[GEOGRAPHIC_DATA], 143441, [PERSON_NAME][GEOGRAPHIC_DATA], г.о. [GEOGRAPHIC_DAT…"
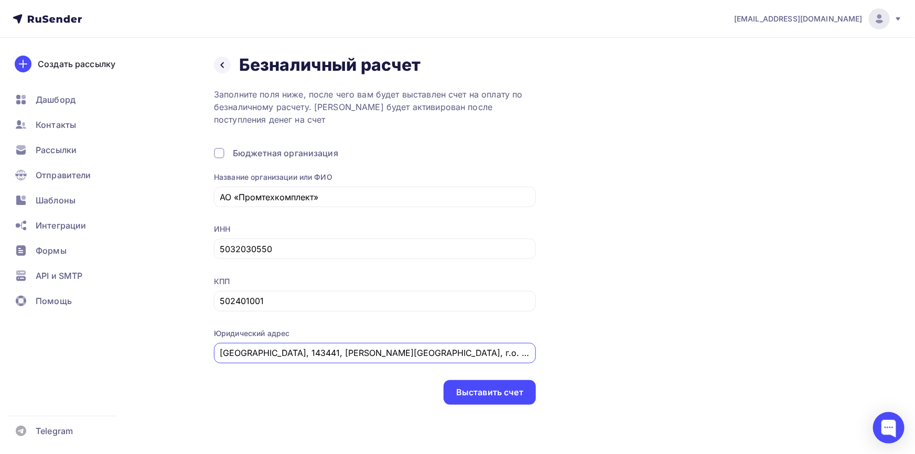
scroll to position [0, 202]
type input "[GEOGRAPHIC_DATA], 143441, [PERSON_NAME][GEOGRAPHIC_DATA], г.о. [GEOGRAPHIC_DAT…"
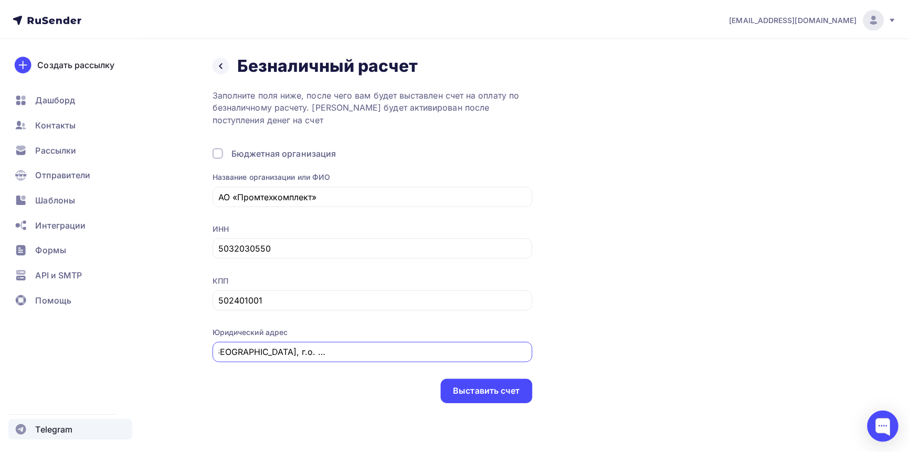
scroll to position [0, 0]
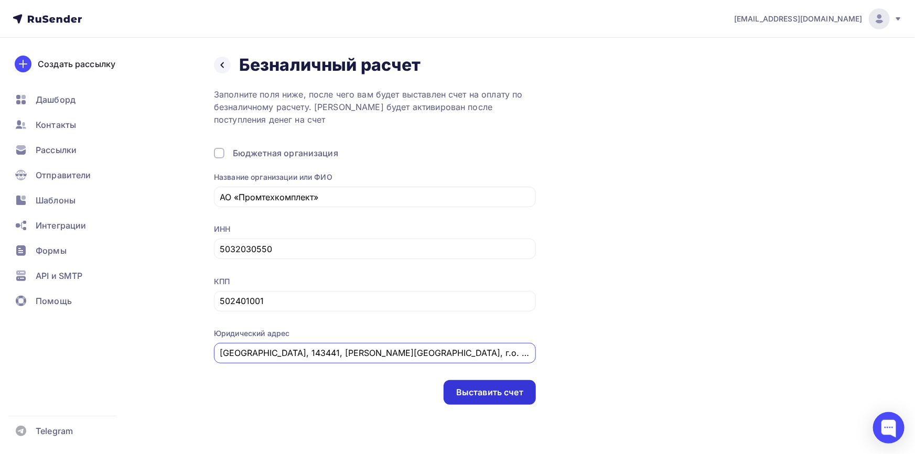
click at [493, 393] on div "Выставить счет" at bounding box center [489, 393] width 67 height 12
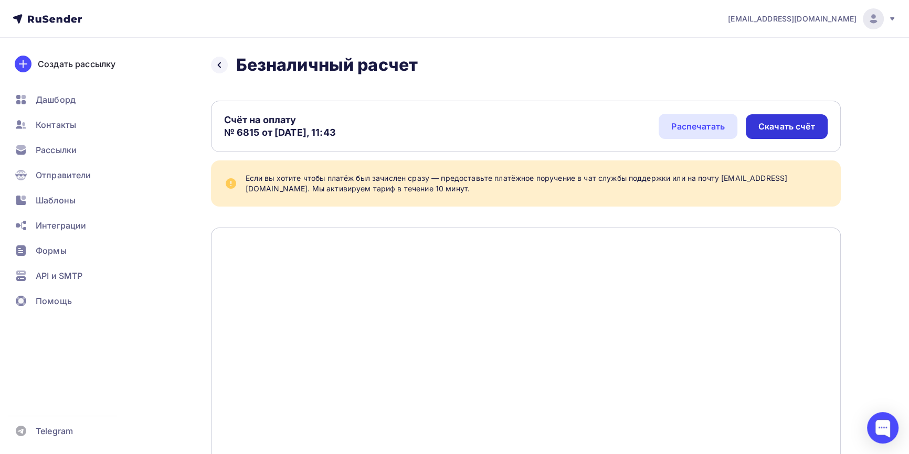
click at [789, 125] on div "Скачать счёт" at bounding box center [786, 127] width 57 height 12
click at [80, 199] on div "Шаблоны" at bounding box center [70, 200] width 125 height 21
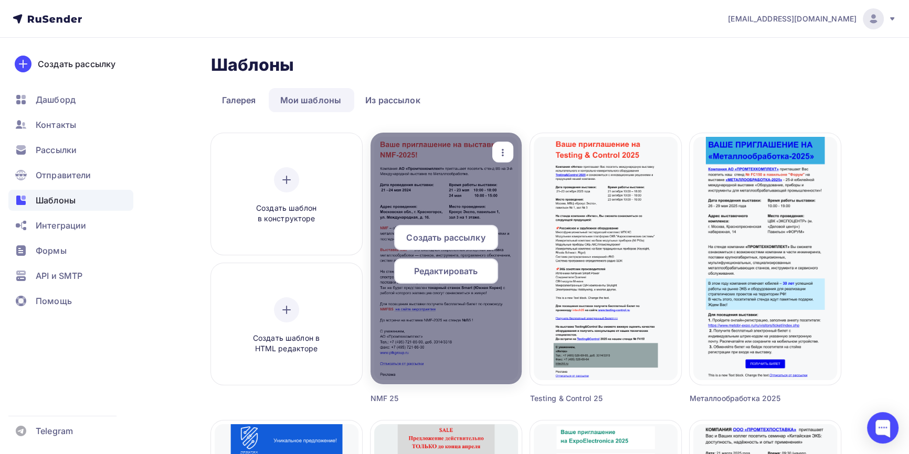
click at [456, 271] on span "Редактировать" at bounding box center [446, 271] width 64 height 13
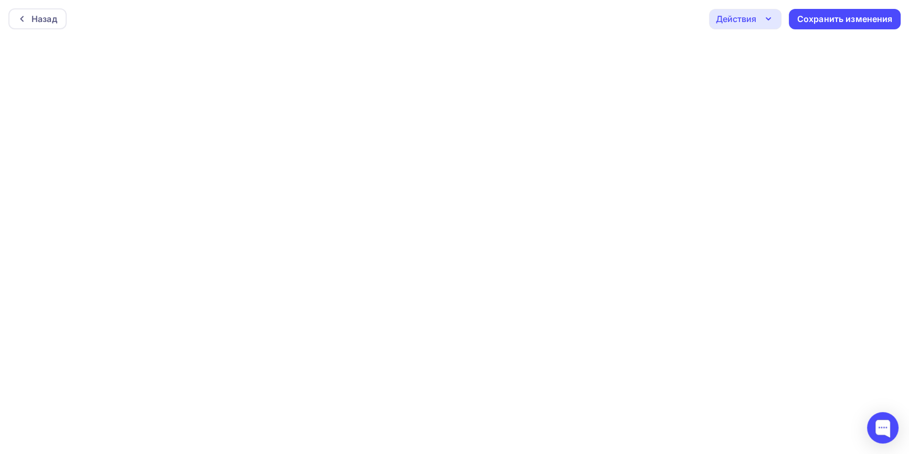
click at [698, 6] on div "Назад Действия Отправить тестовое письмо Предпросмотр Выйти без сохранения Сохр…" at bounding box center [454, 19] width 909 height 38
click at [835, 24] on div "Сохранить изменения" at bounding box center [844, 19] width 95 height 12
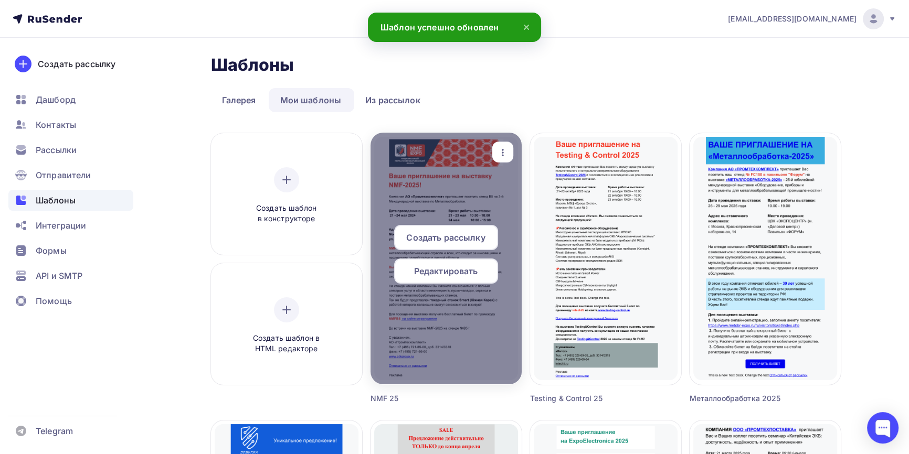
click at [463, 268] on span "Редактировать" at bounding box center [446, 271] width 64 height 13
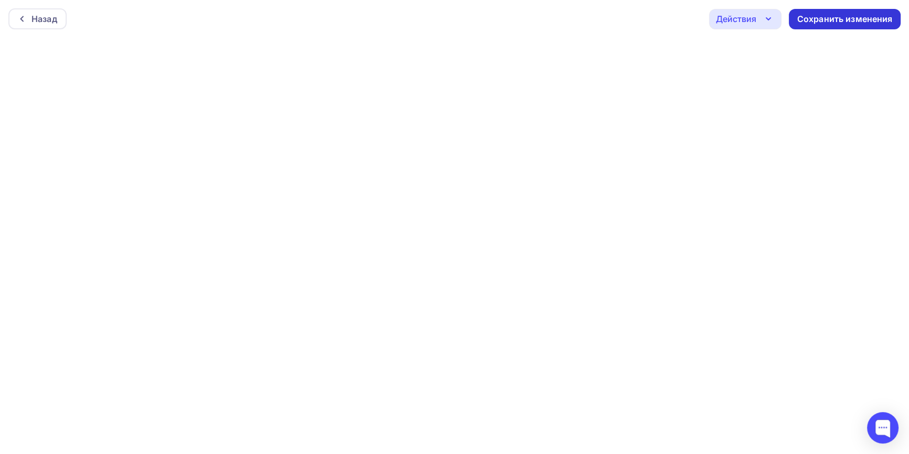
click at [858, 23] on div "Сохранить изменения" at bounding box center [844, 19] width 95 height 12
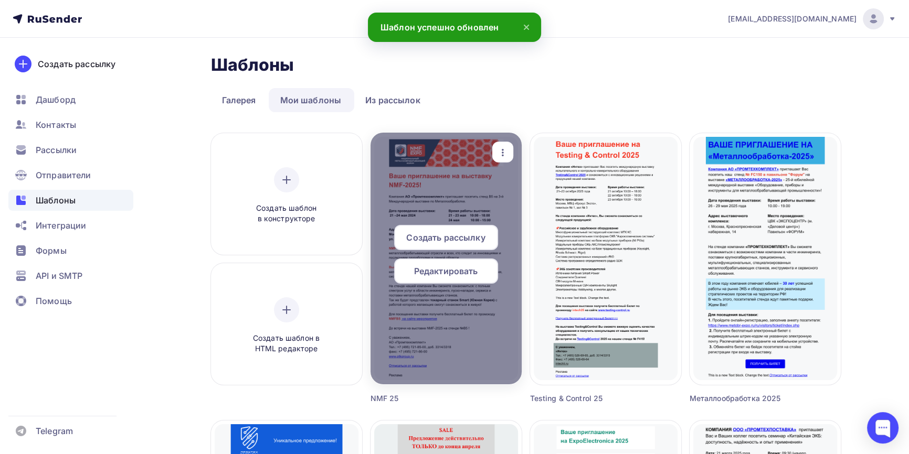
click at [451, 239] on span "Создать рассылку" at bounding box center [445, 237] width 79 height 13
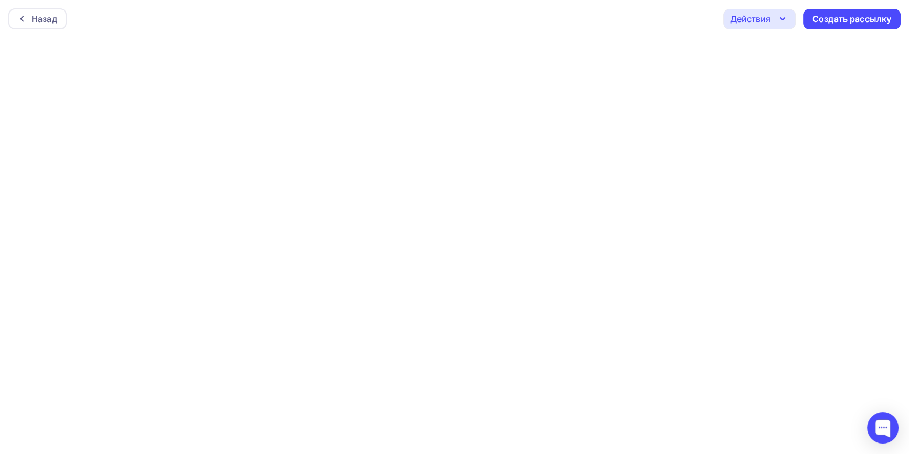
click at [783, 17] on icon "button" at bounding box center [782, 19] width 13 height 13
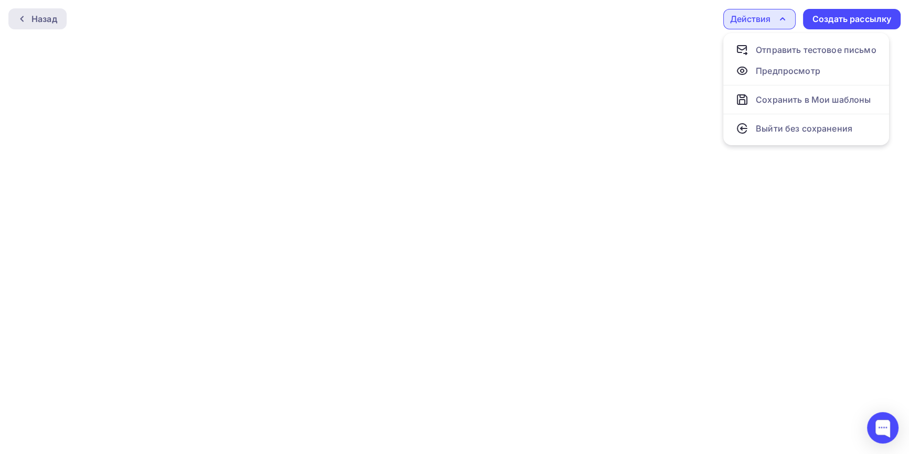
click at [36, 21] on div "Назад" at bounding box center [44, 19] width 26 height 13
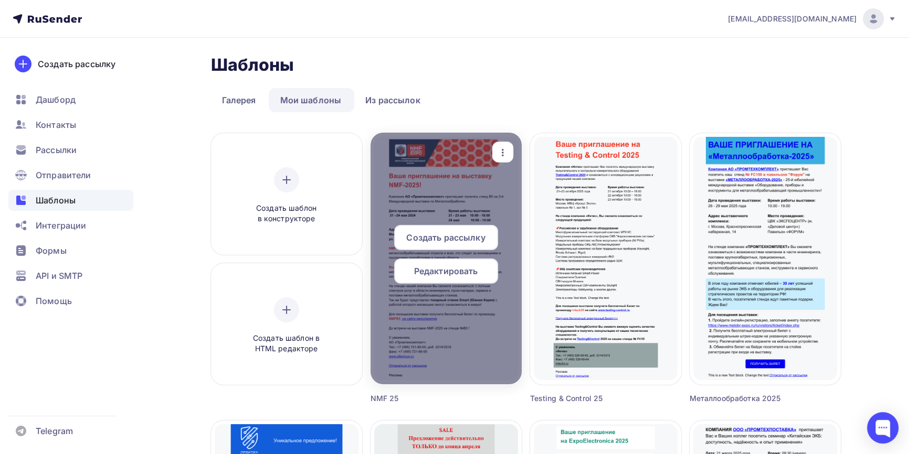
click at [455, 225] on div "Создать рассылку" at bounding box center [446, 237] width 104 height 25
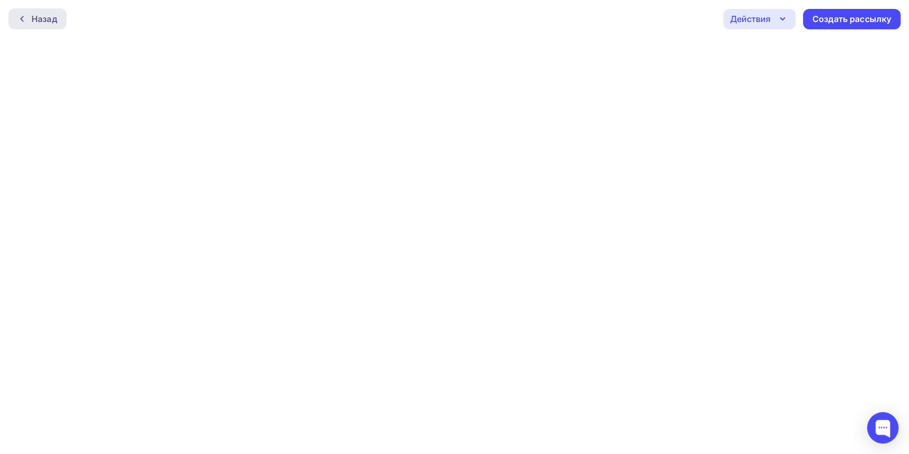
click at [30, 21] on div at bounding box center [25, 19] width 14 height 8
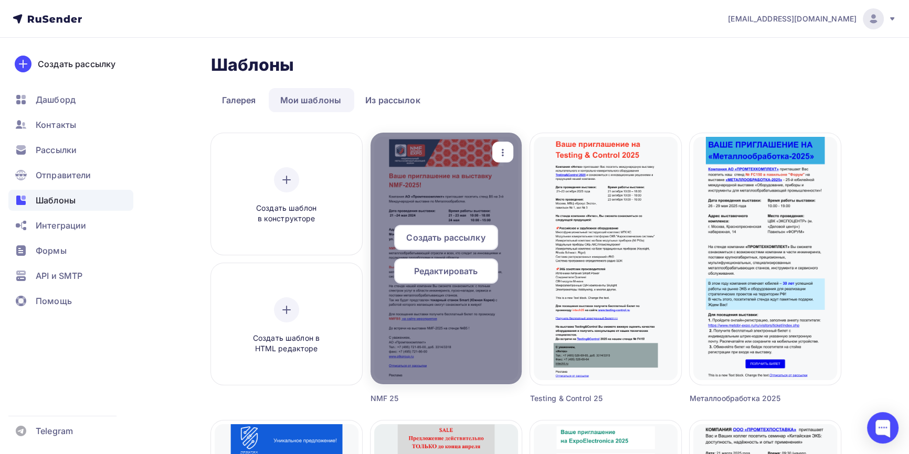
click at [451, 269] on span "Редактировать" at bounding box center [446, 271] width 64 height 13
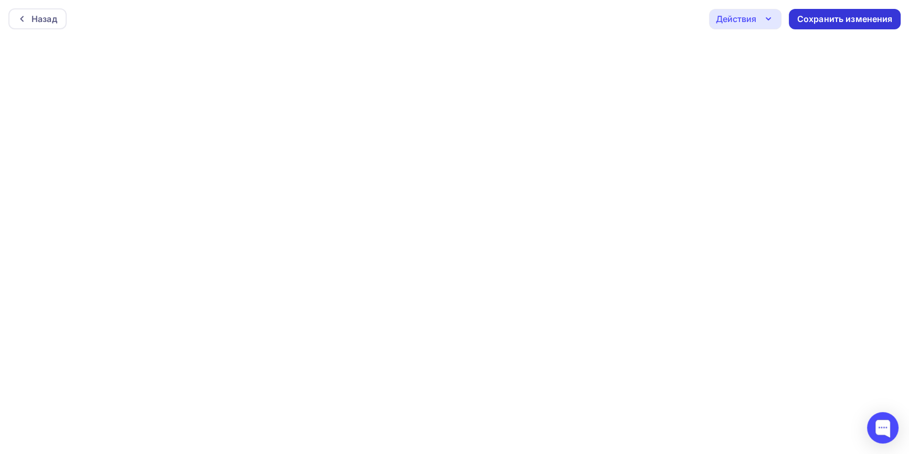
click at [821, 28] on div "Сохранить изменения" at bounding box center [844, 19] width 112 height 20
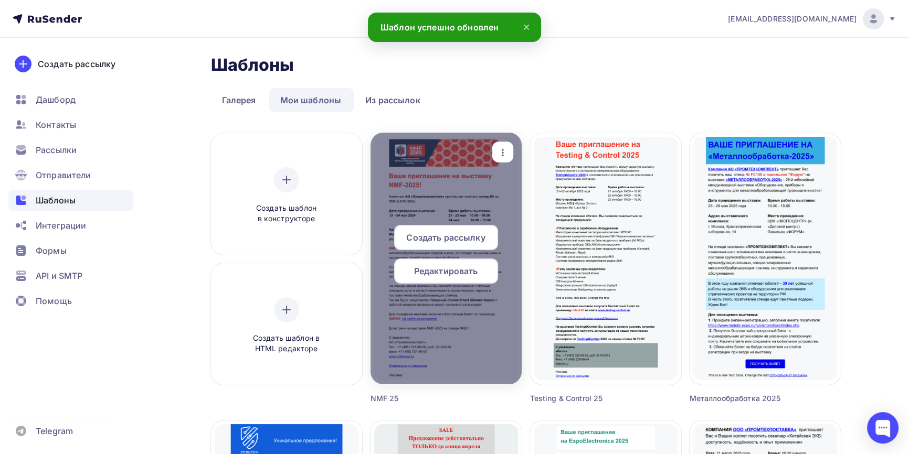
click at [456, 238] on span "Создать рассылку" at bounding box center [445, 237] width 79 height 13
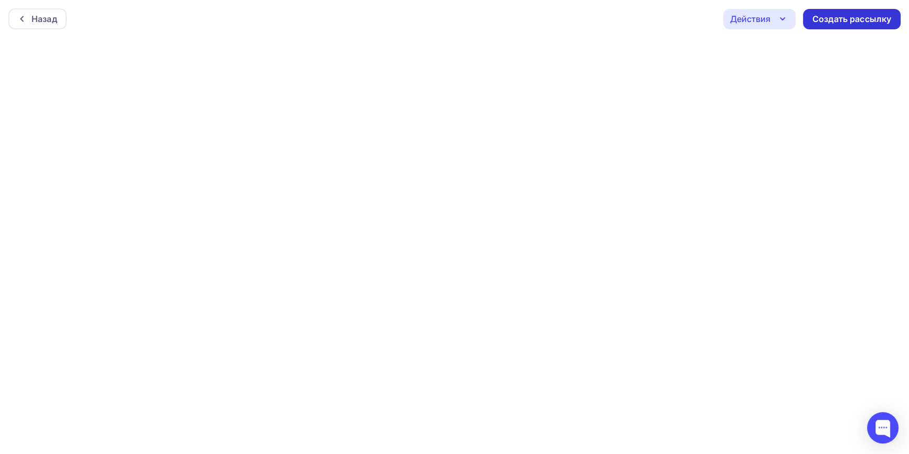
click at [869, 19] on div "Создать рассылку" at bounding box center [851, 19] width 79 height 12
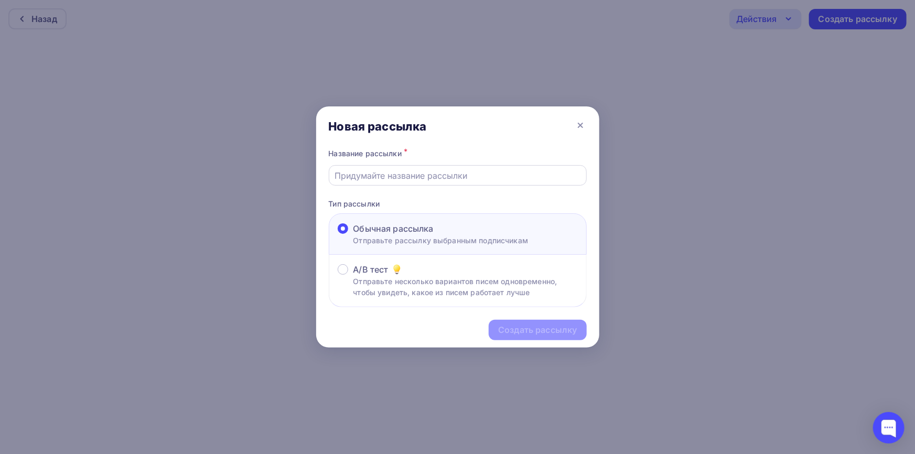
click at [424, 175] on input "text" at bounding box center [458, 175] width 246 height 13
type input "Приглашение на выставку NMF 2025"
drag, startPoint x: 507, startPoint y: 174, endPoint x: 318, endPoint y: 177, distance: 188.4
click at [318, 177] on div "Название рассылки * Приглашение на выставку NMF 2025 Тип рассылки Обычная рассы…" at bounding box center [457, 226] width 283 height 161
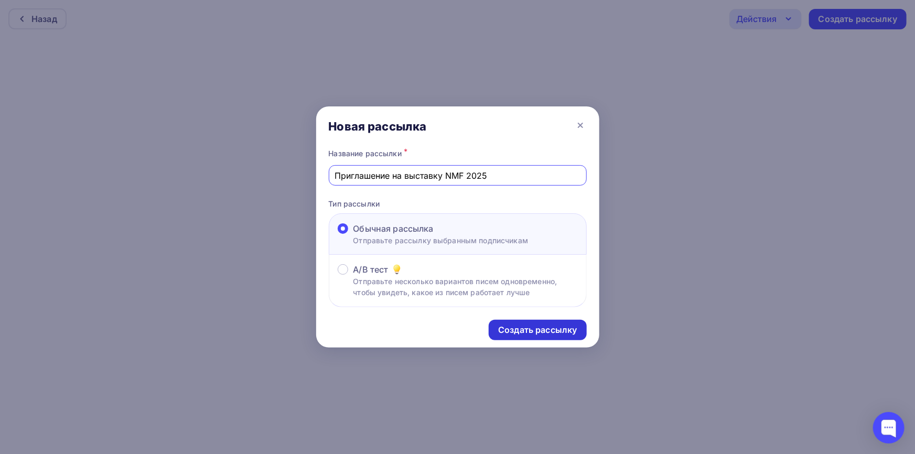
click at [503, 330] on div "Создать рассылку" at bounding box center [537, 330] width 79 height 12
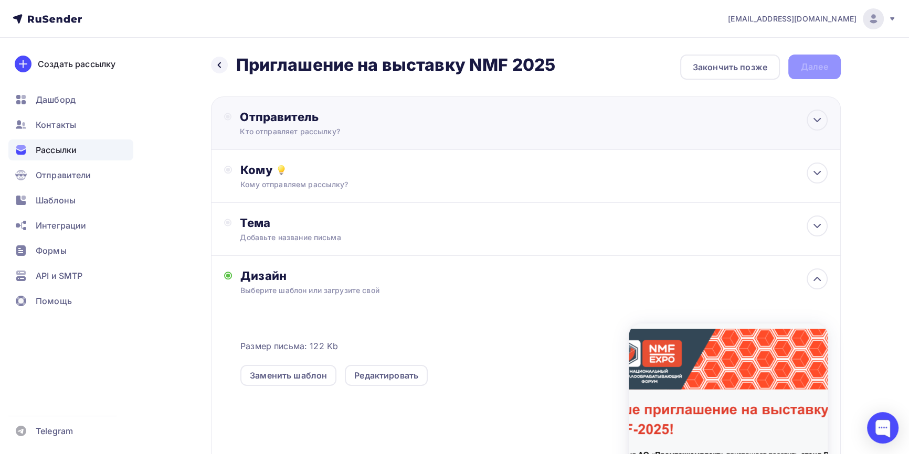
click at [333, 136] on div "Кто отправляет рассылку?" at bounding box center [342, 131] width 205 height 10
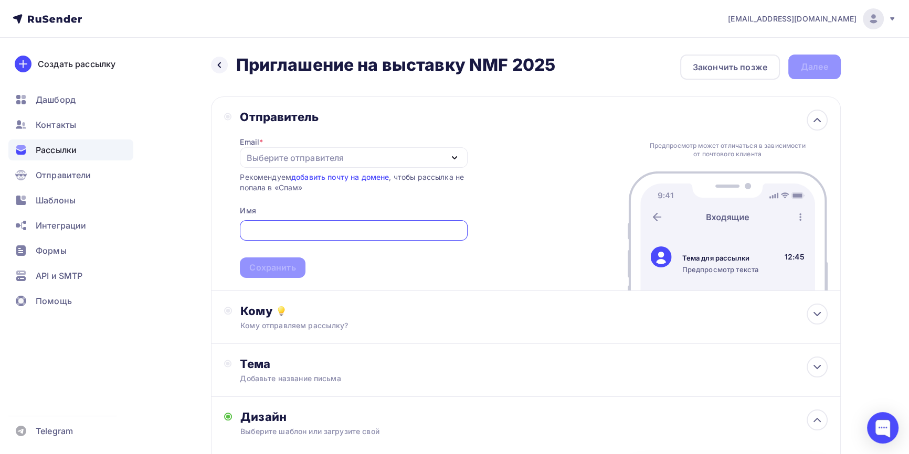
drag, startPoint x: 351, startPoint y: 150, endPoint x: 351, endPoint y: 144, distance: 5.8
click at [351, 151] on div "Выберите отправителя" at bounding box center [353, 157] width 227 height 20
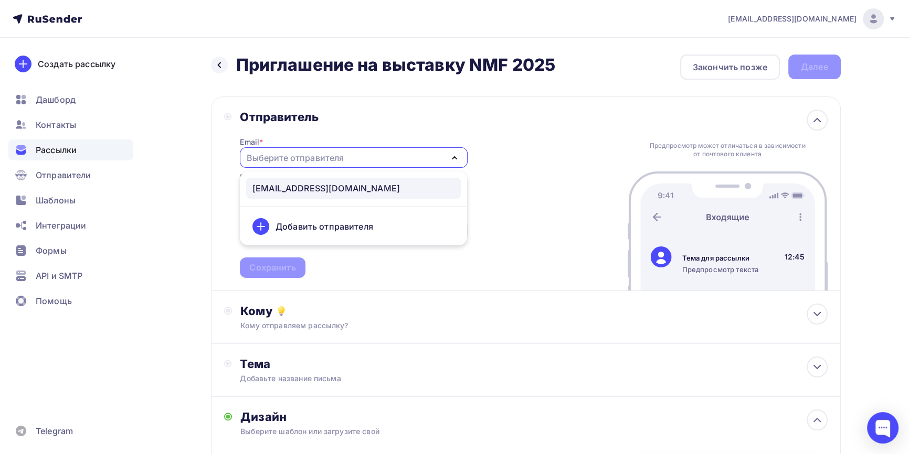
click at [354, 184] on div "[EMAIL_ADDRESS][DOMAIN_NAME]" at bounding box center [325, 188] width 147 height 13
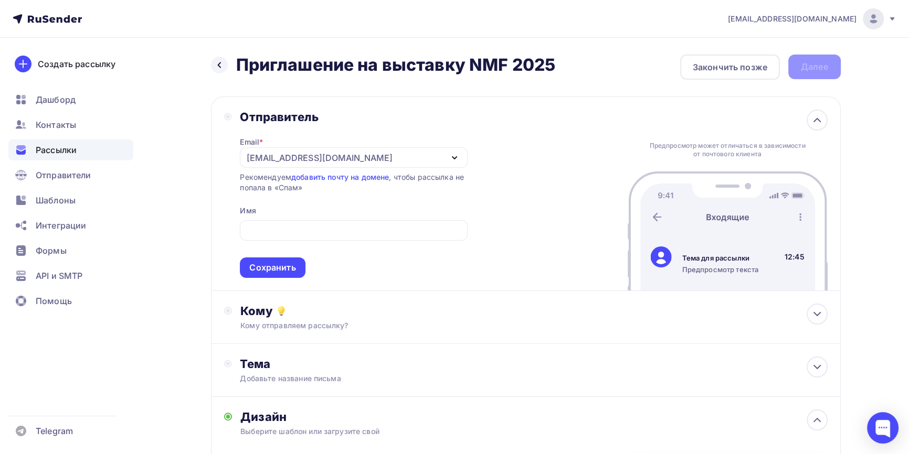
drag, startPoint x: 272, startPoint y: 269, endPoint x: 280, endPoint y: 261, distance: 11.2
click at [273, 268] on div "Сохранить" at bounding box center [272, 268] width 46 height 12
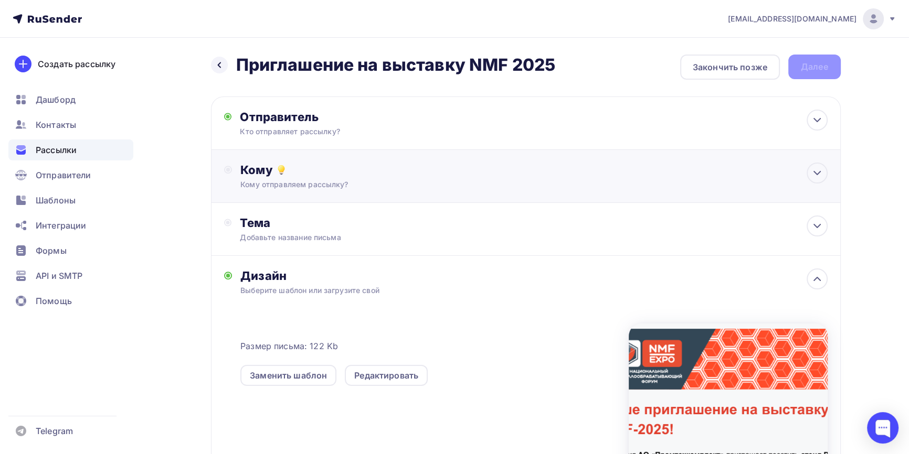
click at [347, 183] on div "Кому отправляем рассылку?" at bounding box center [504, 184] width 528 height 10
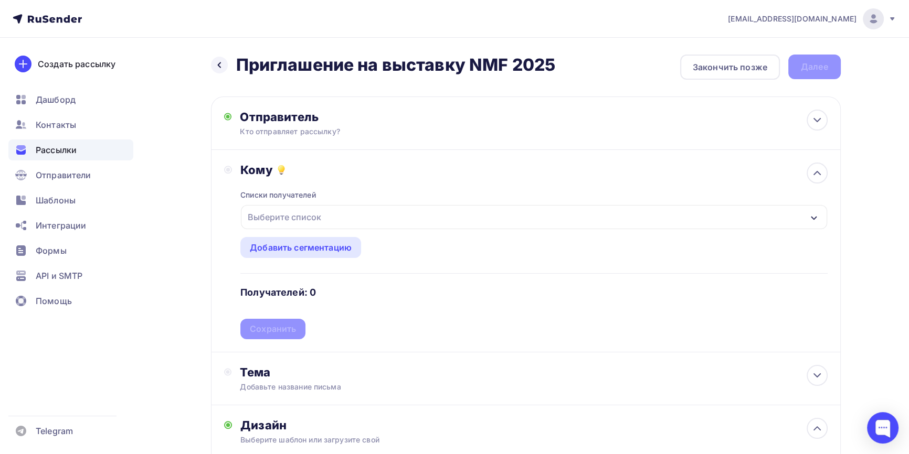
drag, startPoint x: 336, startPoint y: 218, endPoint x: 336, endPoint y: 227, distance: 8.9
click at [337, 218] on div "Выберите список" at bounding box center [533, 217] width 585 height 24
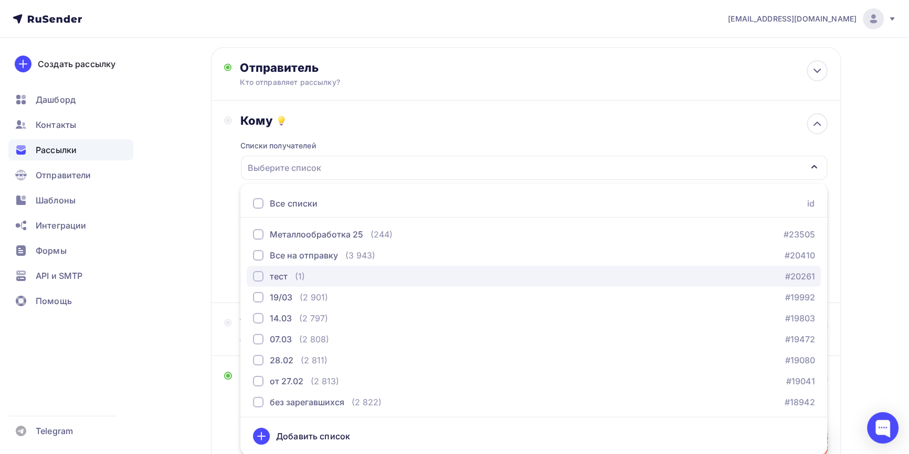
click at [296, 276] on div "(1)" at bounding box center [300, 276] width 10 height 13
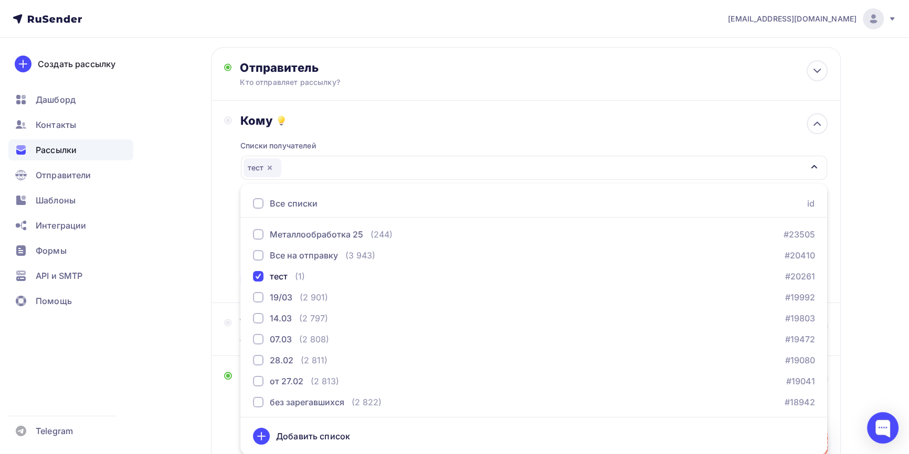
click at [205, 270] on div "Назад Приглашение на выставку NMF 2025 Приглашение на выставку NMF 2025 Закончи…" at bounding box center [455, 348] width 860 height 720
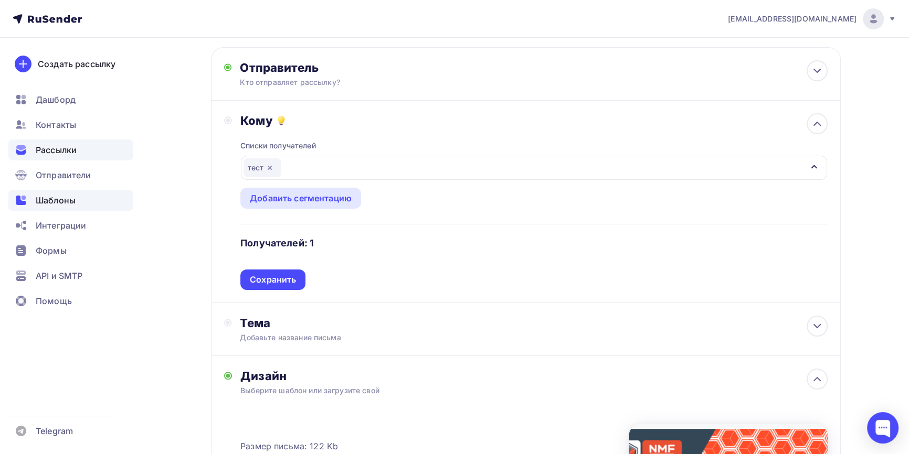
click at [51, 197] on span "Шаблоны" at bounding box center [56, 200] width 40 height 13
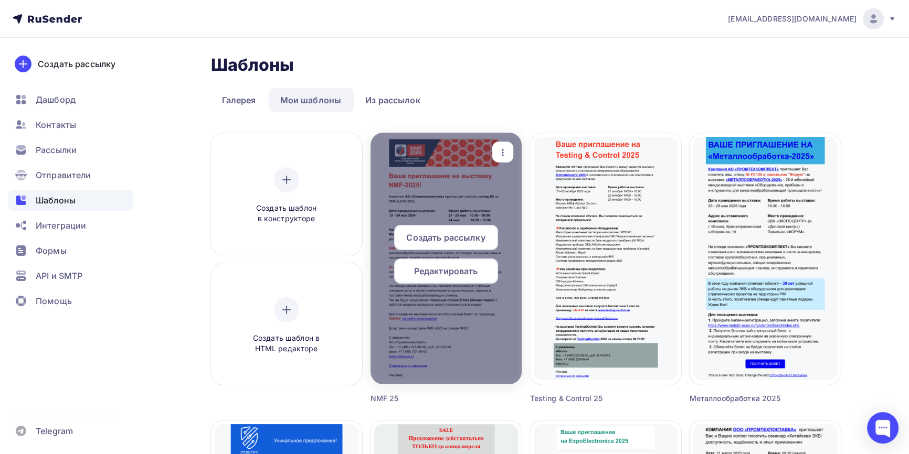
click at [435, 268] on span "Редактировать" at bounding box center [446, 271] width 64 height 13
